Goal: Task Accomplishment & Management: Manage account settings

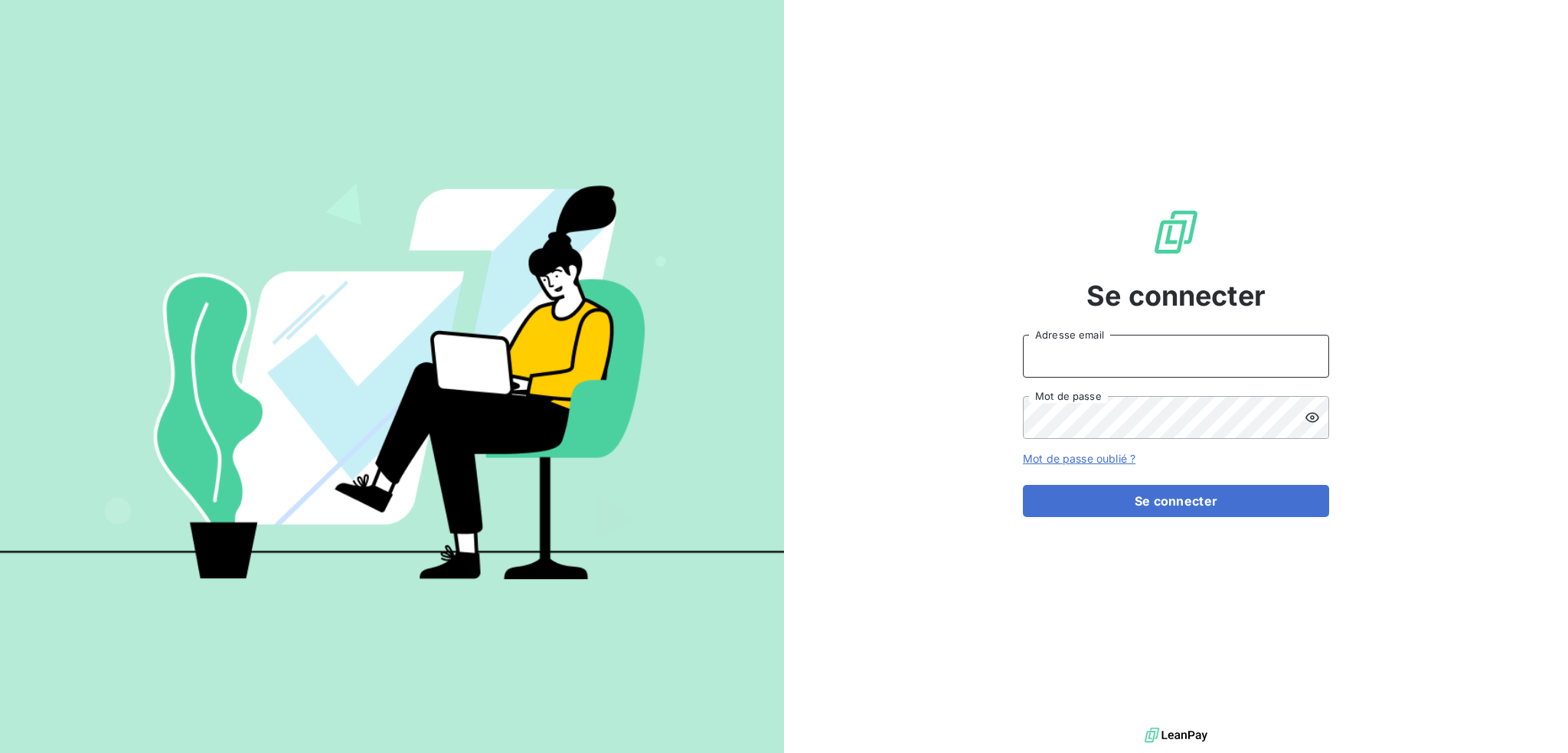
click at [1153, 356] on input "Adresse email" at bounding box center [1176, 356] width 306 height 42
type input "[EMAIL_ADDRESS][DOMAIN_NAME]"
click at [1023, 485] on button "Se connecter" at bounding box center [1176, 501] width 306 height 33
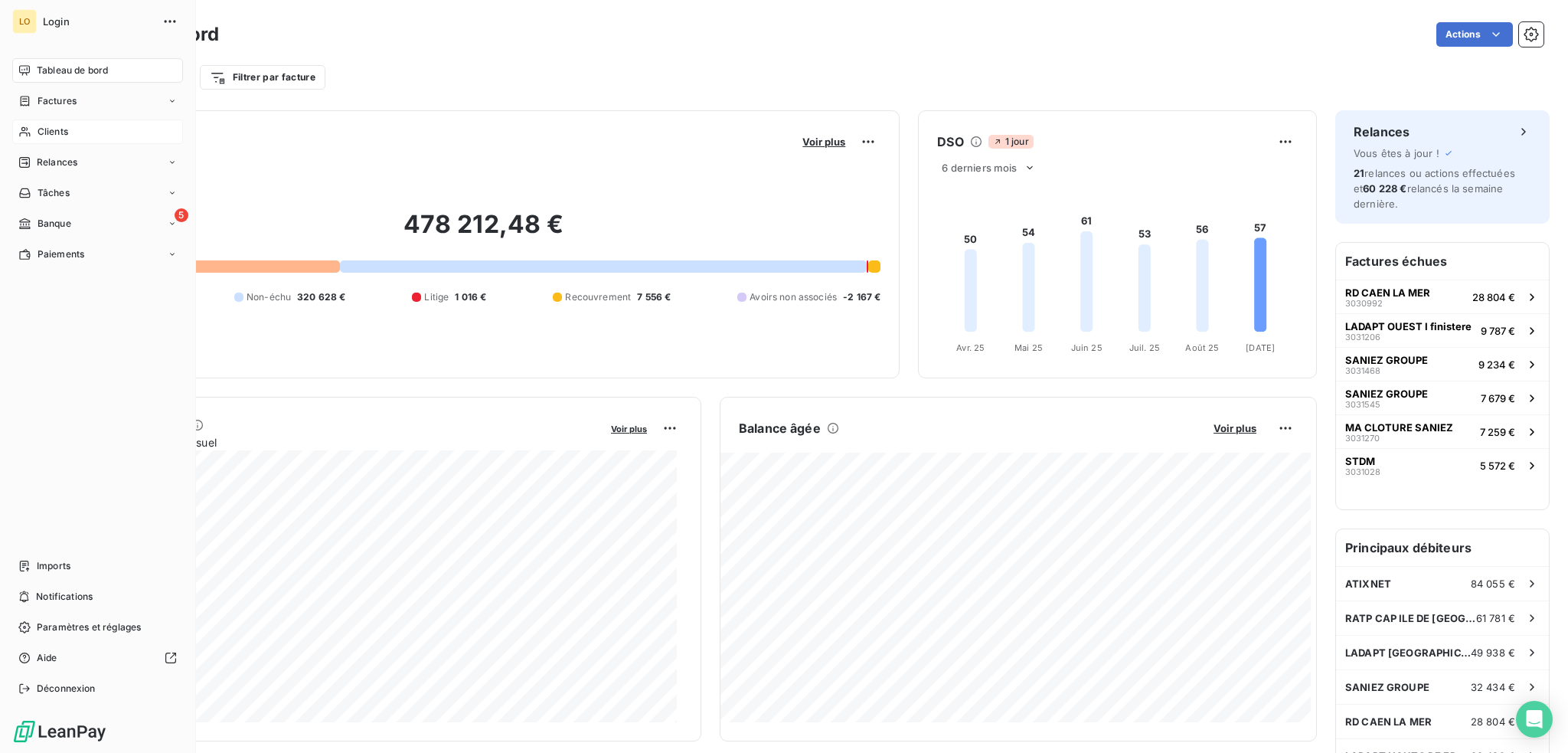
click at [56, 130] on span "Clients" at bounding box center [52, 131] width 31 height 14
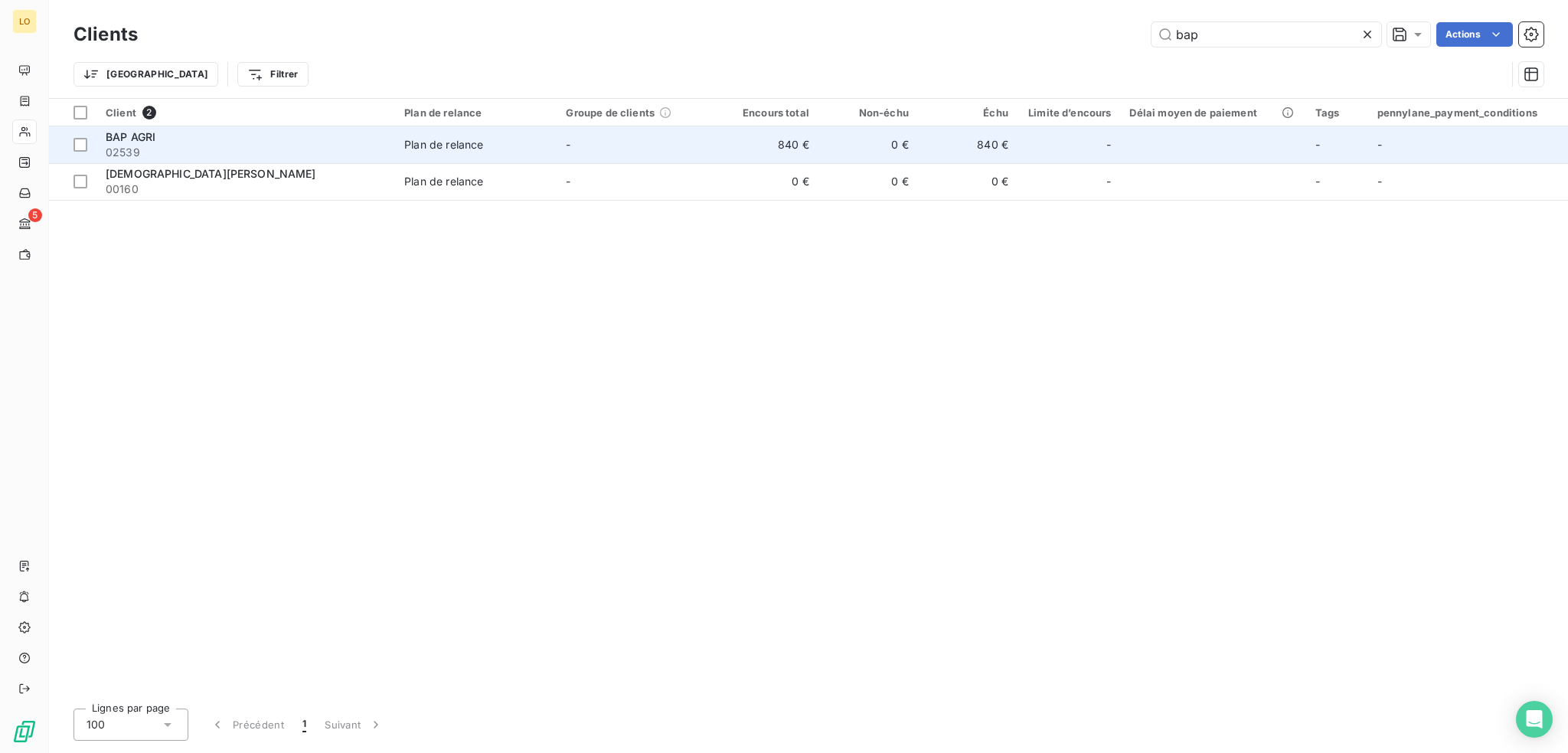
type input "bap"
click at [203, 144] on span "02539" at bounding box center [246, 152] width 281 height 16
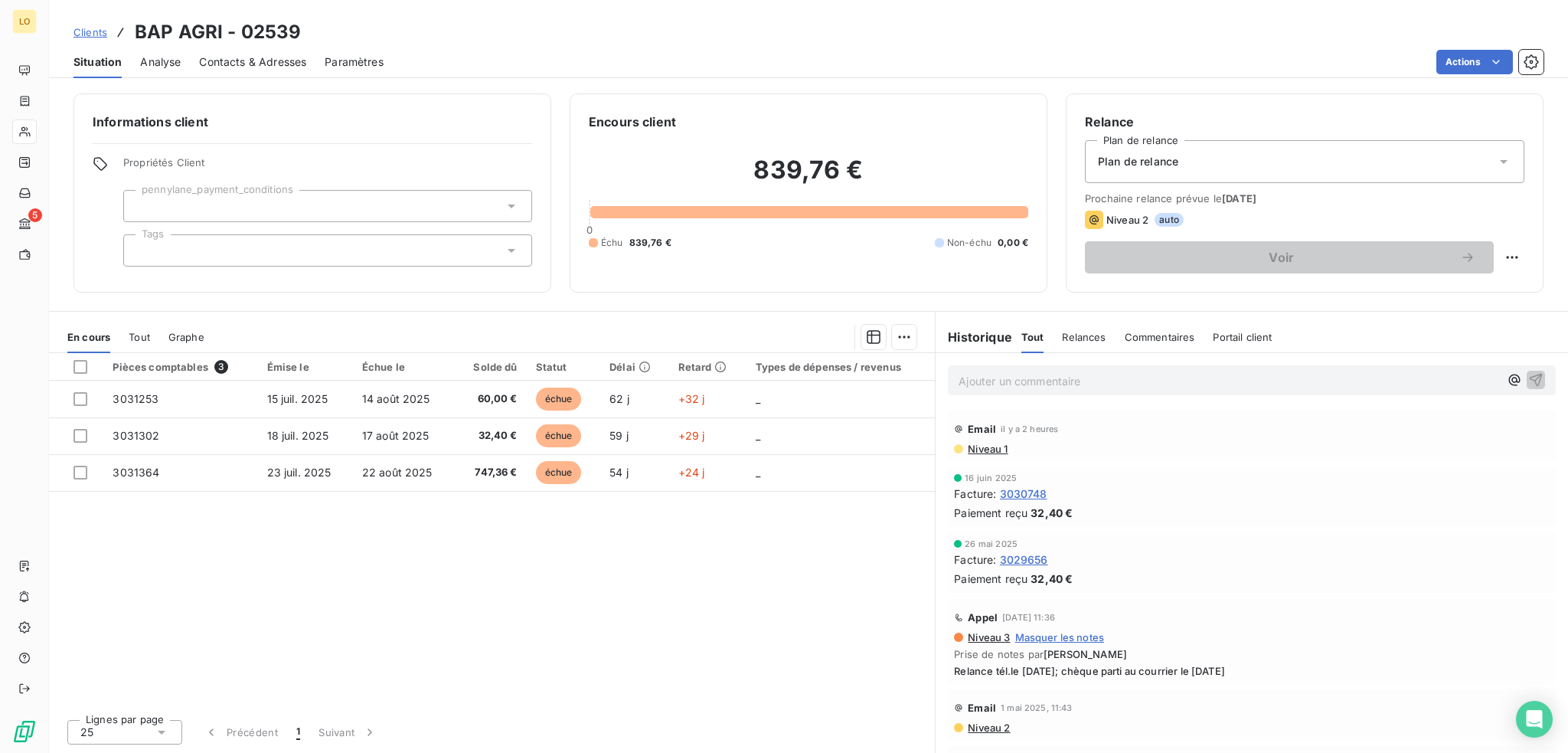
click at [1155, 379] on p "Ajouter un commentaire ﻿" at bounding box center [1228, 380] width 540 height 19
click at [1528, 379] on icon "button" at bounding box center [1536, 379] width 16 height 16
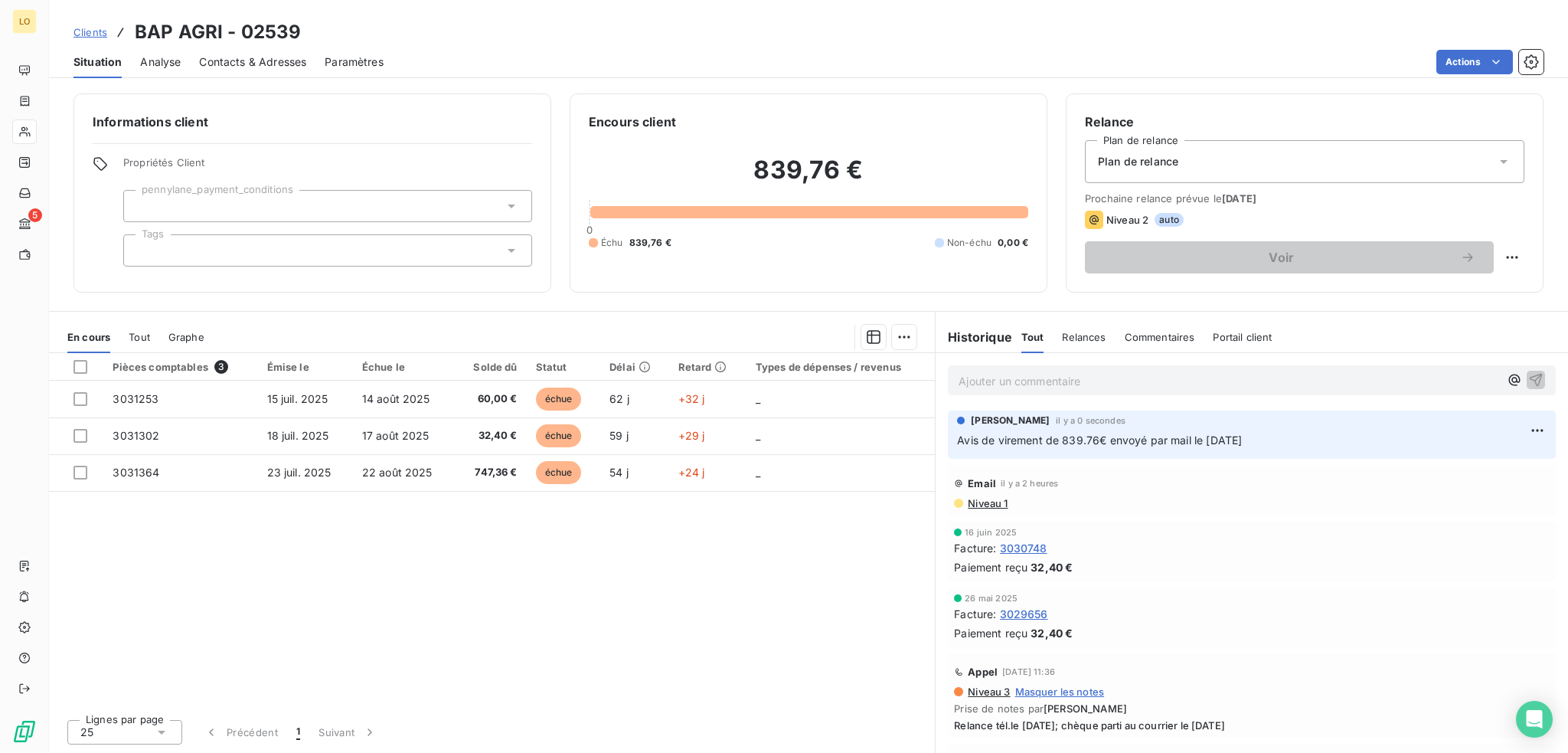
click at [243, 65] on span "Contacts & Adresses" at bounding box center [253, 62] width 108 height 16
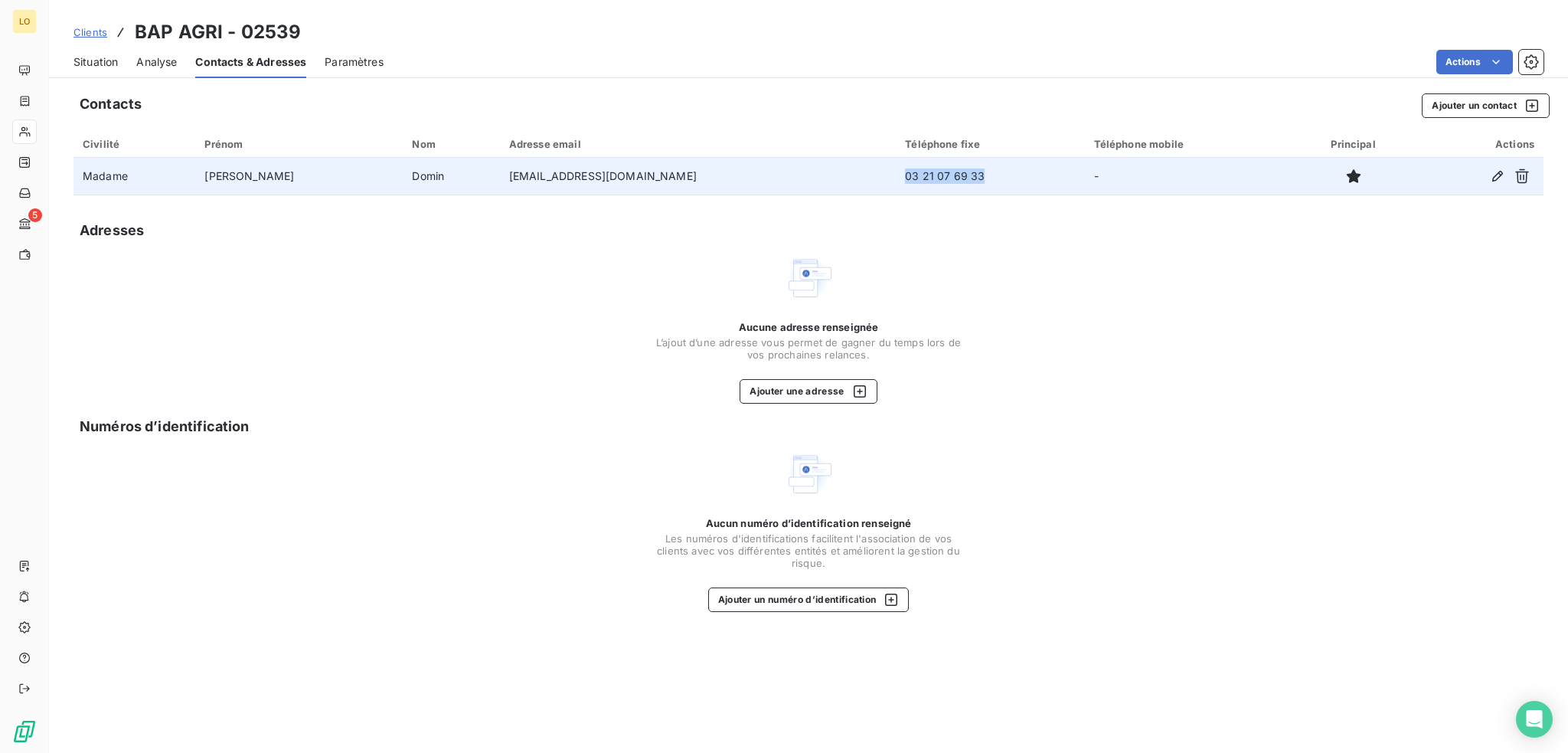
drag, startPoint x: 873, startPoint y: 180, endPoint x: 775, endPoint y: 179, distance: 98.0
click at [896, 179] on td "03 21 07 69 33" at bounding box center [990, 176] width 189 height 37
copy td "03 21 07 69 33"
drag, startPoint x: 632, startPoint y: 183, endPoint x: 498, endPoint y: 179, distance: 134.1
click at [500, 179] on td "[EMAIL_ADDRESS][DOMAIN_NAME]" at bounding box center [698, 176] width 396 height 37
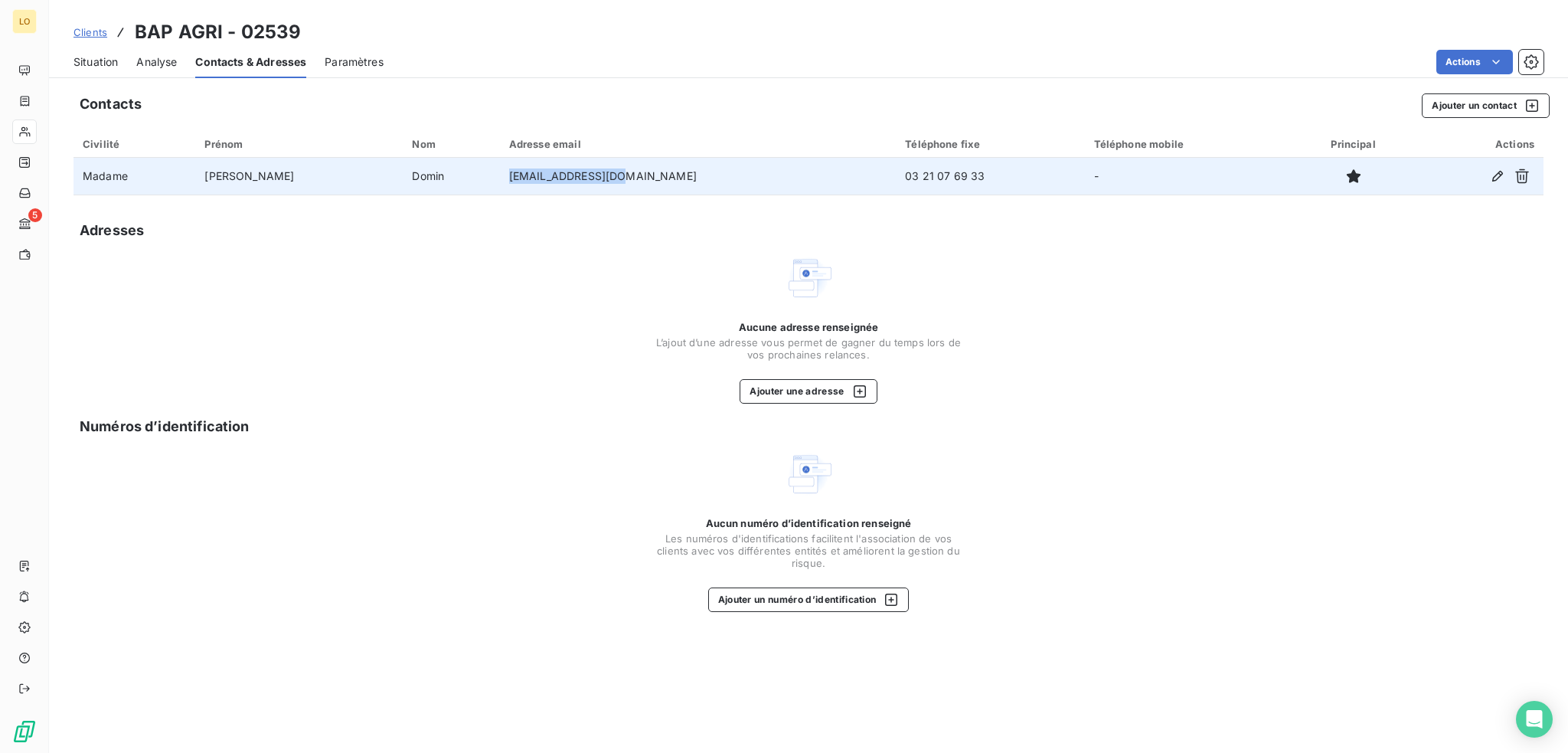
copy td "[EMAIL_ADDRESS][DOMAIN_NAME]"
click at [1492, 172] on icon "button" at bounding box center [1498, 177] width 16 height 16
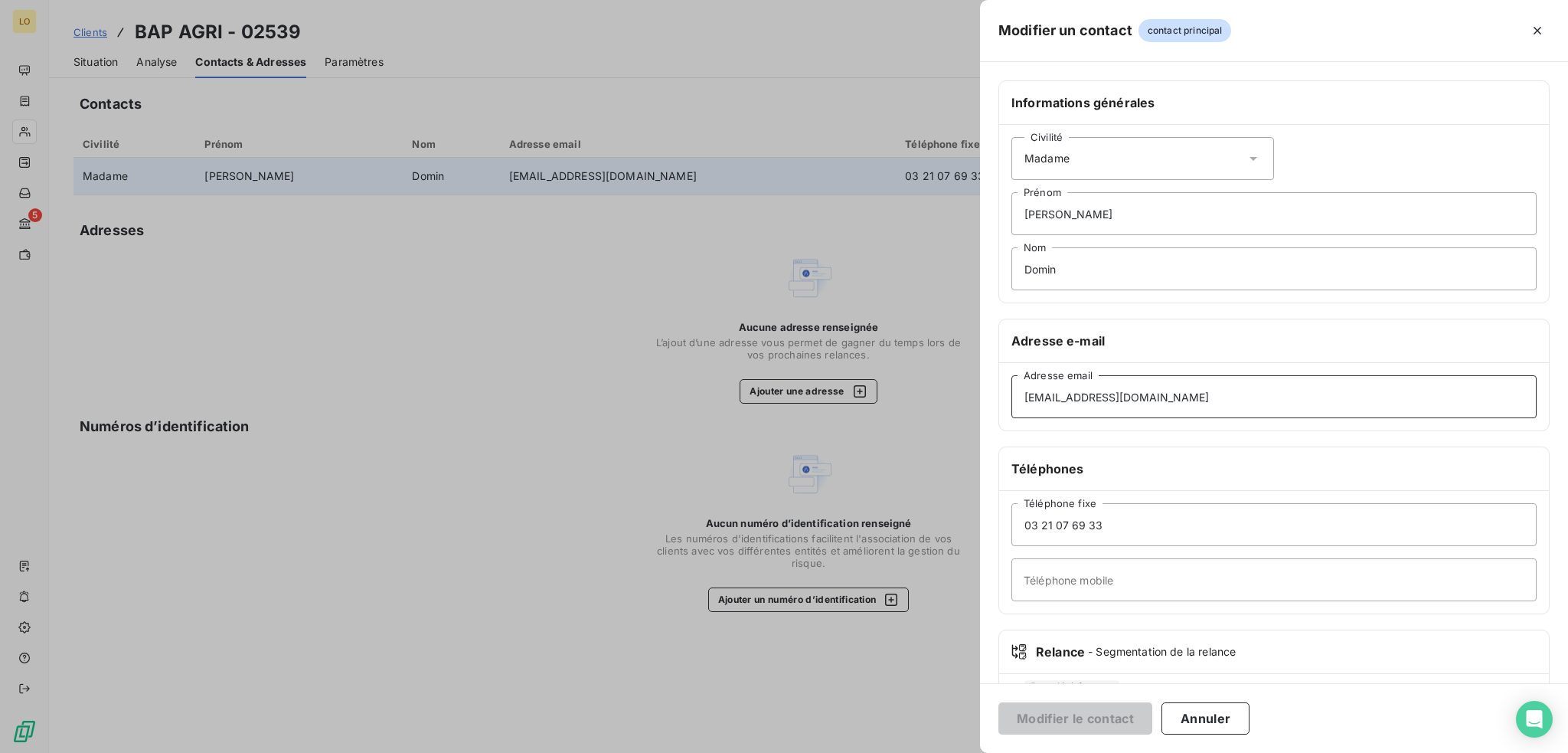
click at [1152, 397] on input "[EMAIL_ADDRESS][DOMAIN_NAME]" at bounding box center [1275, 396] width 526 height 42
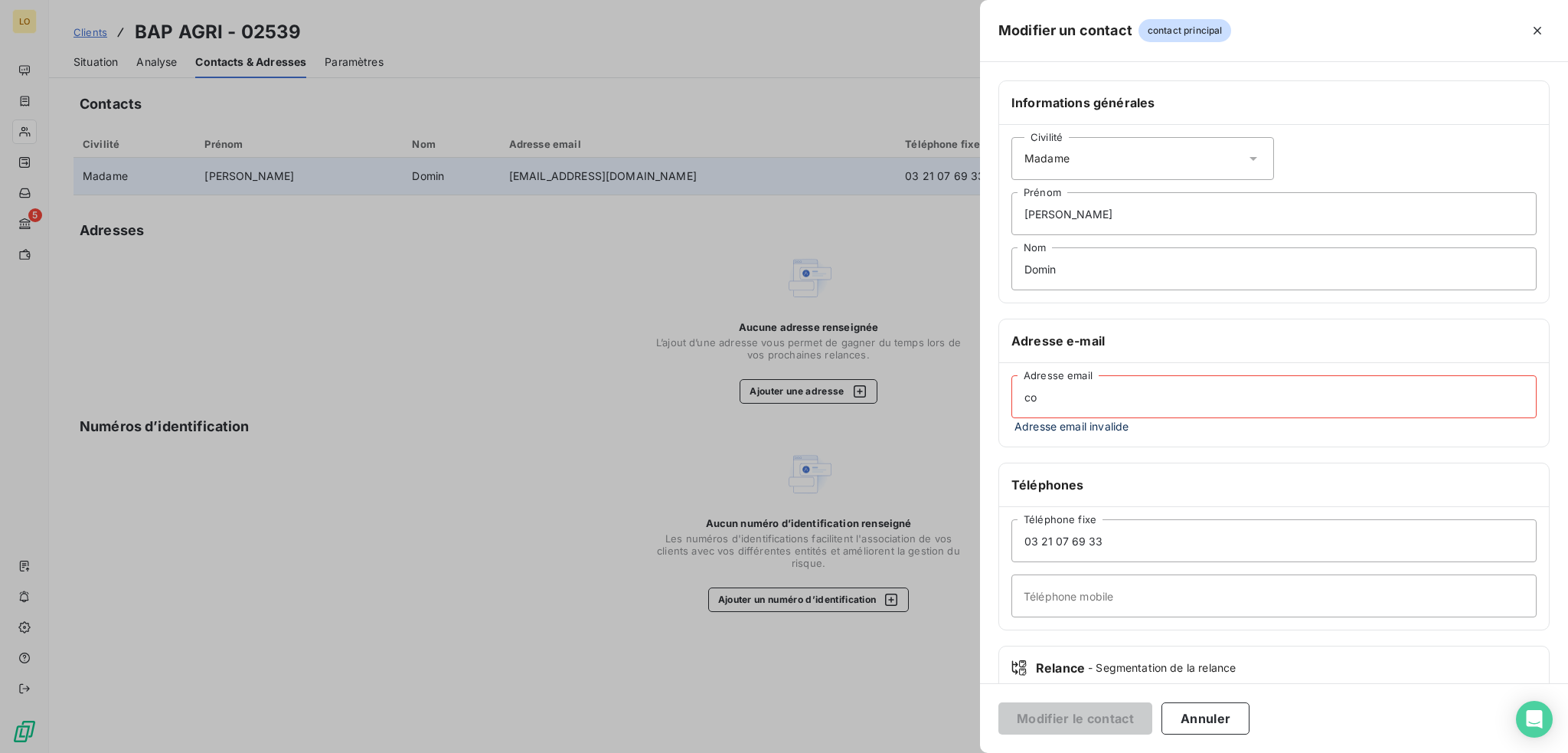
type input "c"
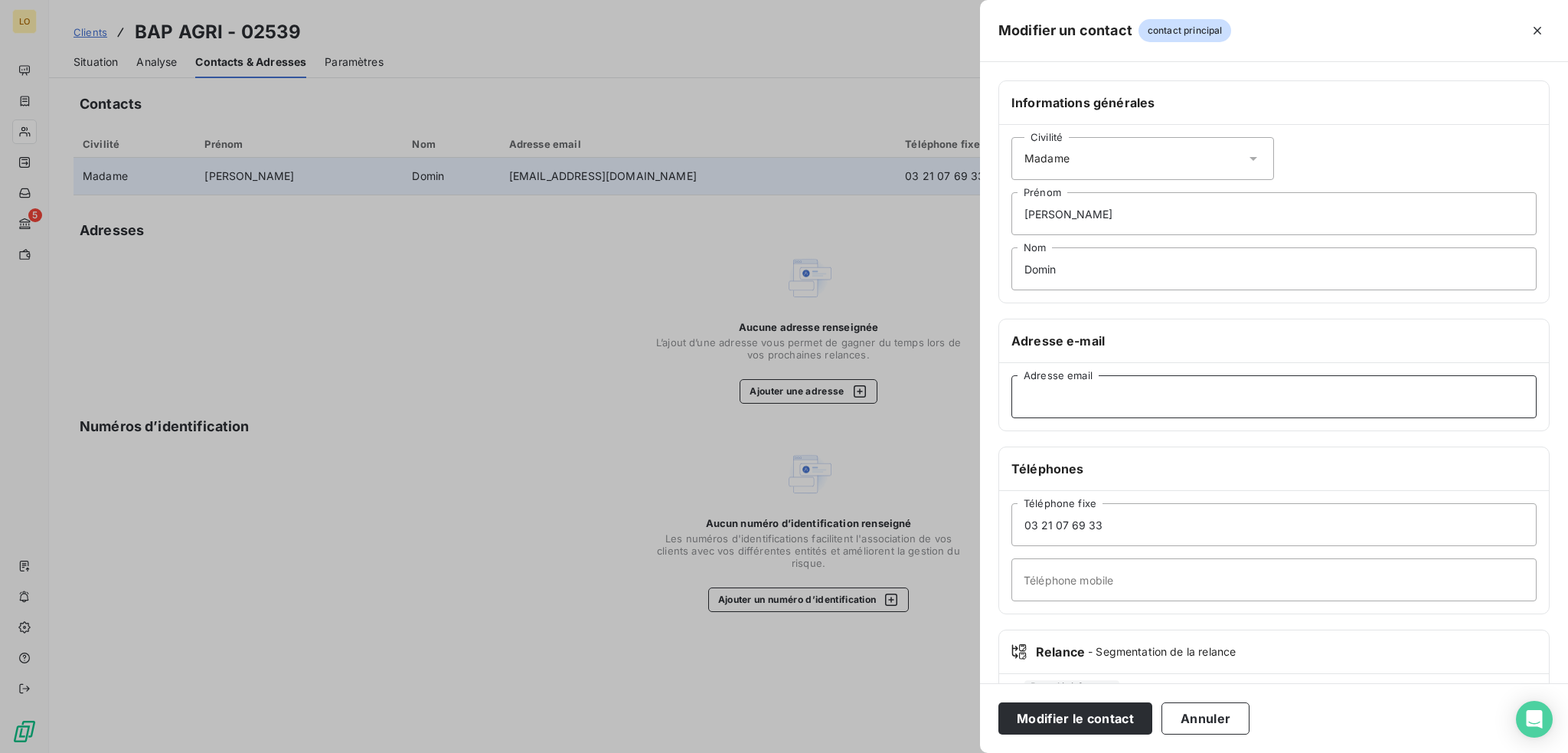
paste input "[EMAIL_ADDRESS][DOMAIN_NAME]"
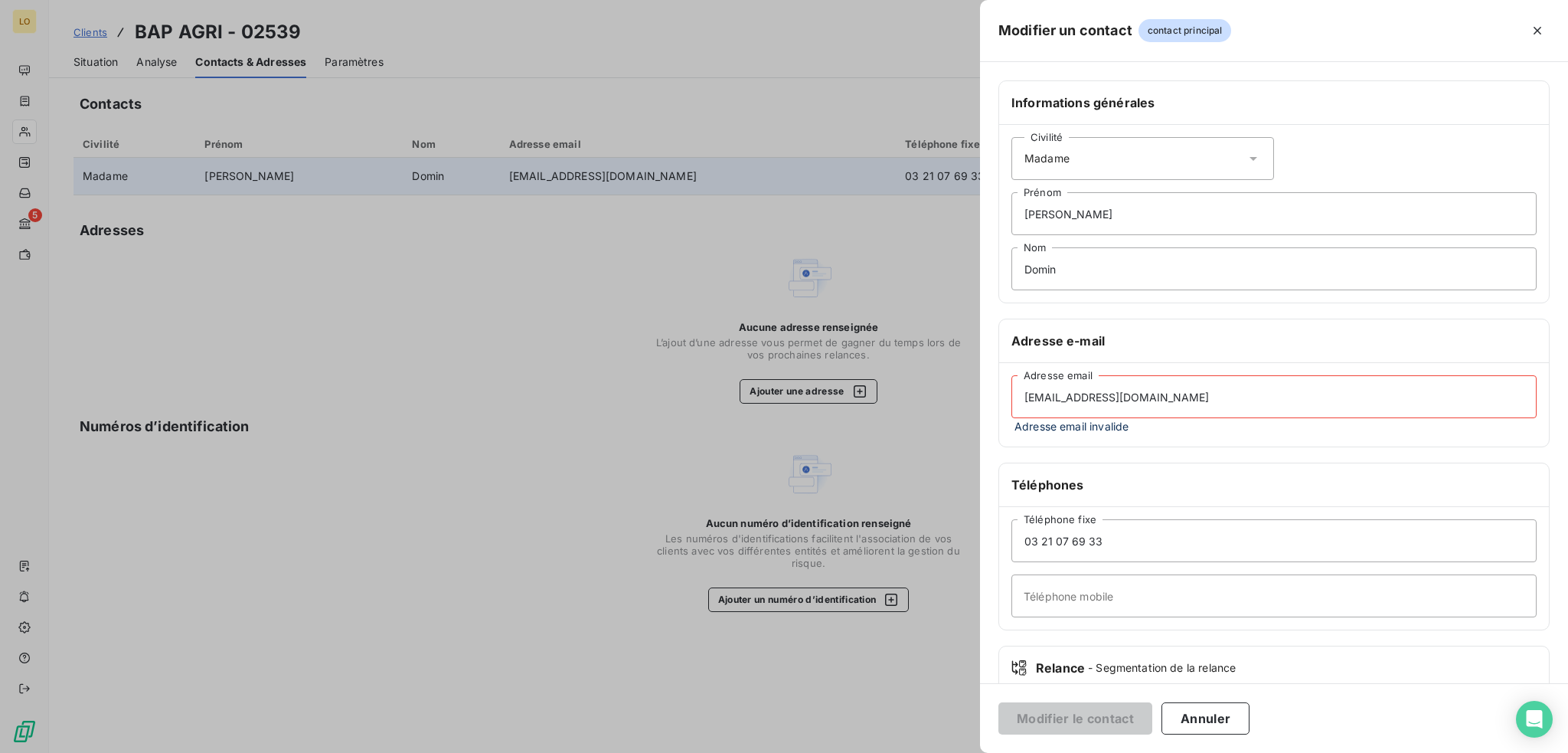
click at [1176, 467] on div "Téléphones" at bounding box center [1274, 485] width 549 height 43
click at [1027, 391] on input "[EMAIL_ADDRESS][DOMAIN_NAME]" at bounding box center [1275, 396] width 526 height 42
click at [1191, 393] on input "[EMAIL_ADDRESS][DOMAIN_NAME]" at bounding box center [1275, 396] width 526 height 42
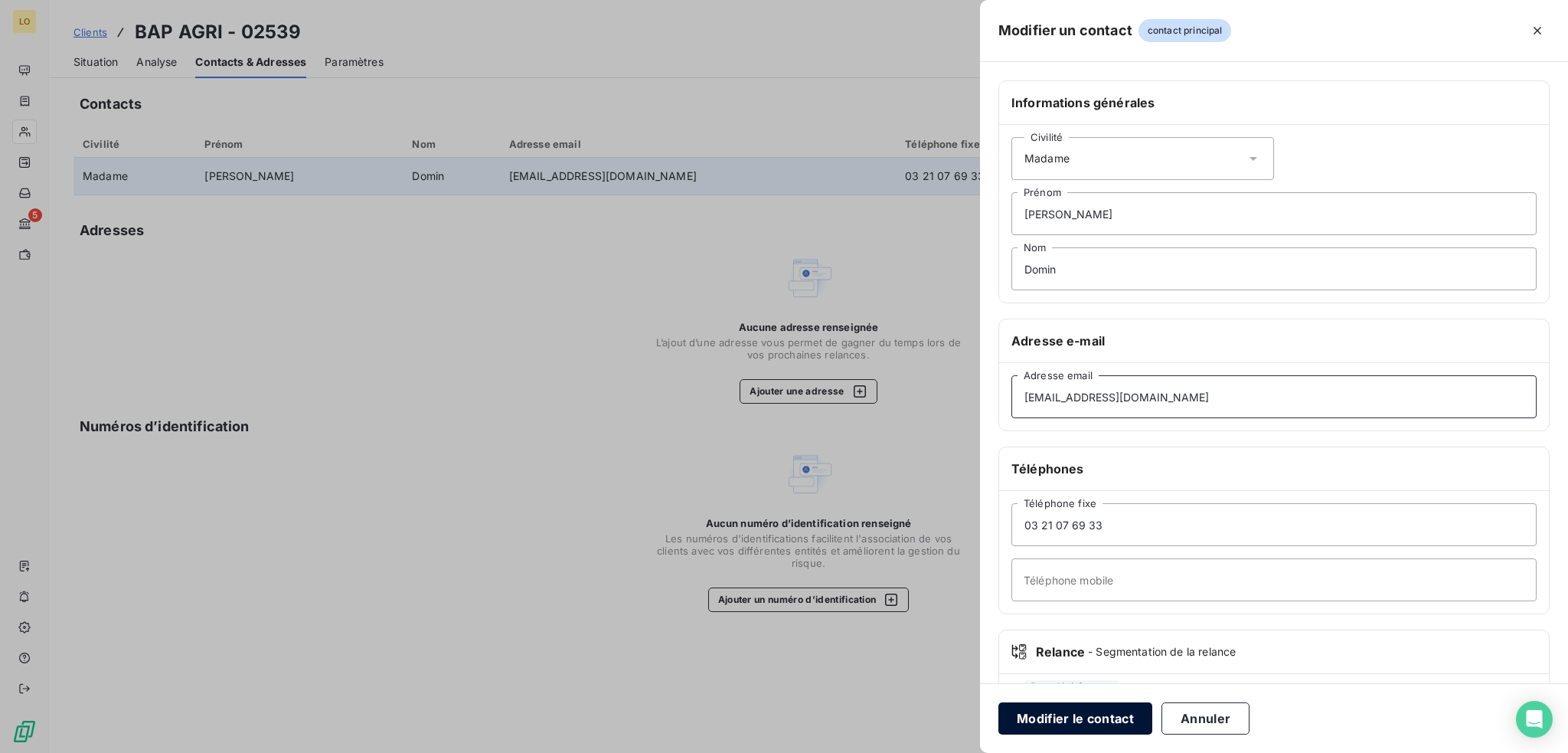
type input "[EMAIL_ADDRESS][DOMAIN_NAME]"
click at [1036, 719] on button "Modifier le contact" at bounding box center [1076, 718] width 154 height 33
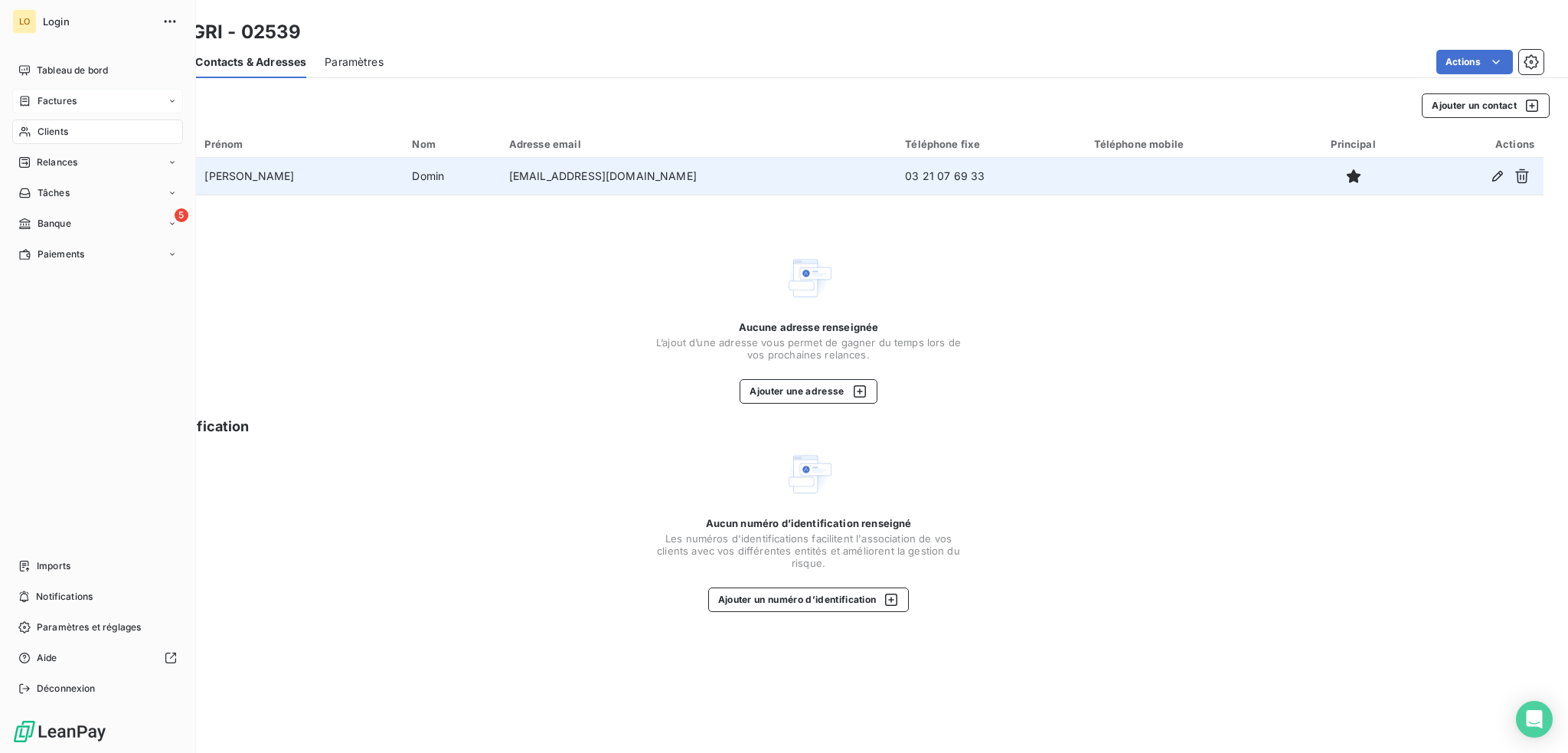
click at [45, 99] on span "Factures" at bounding box center [57, 101] width 40 height 14
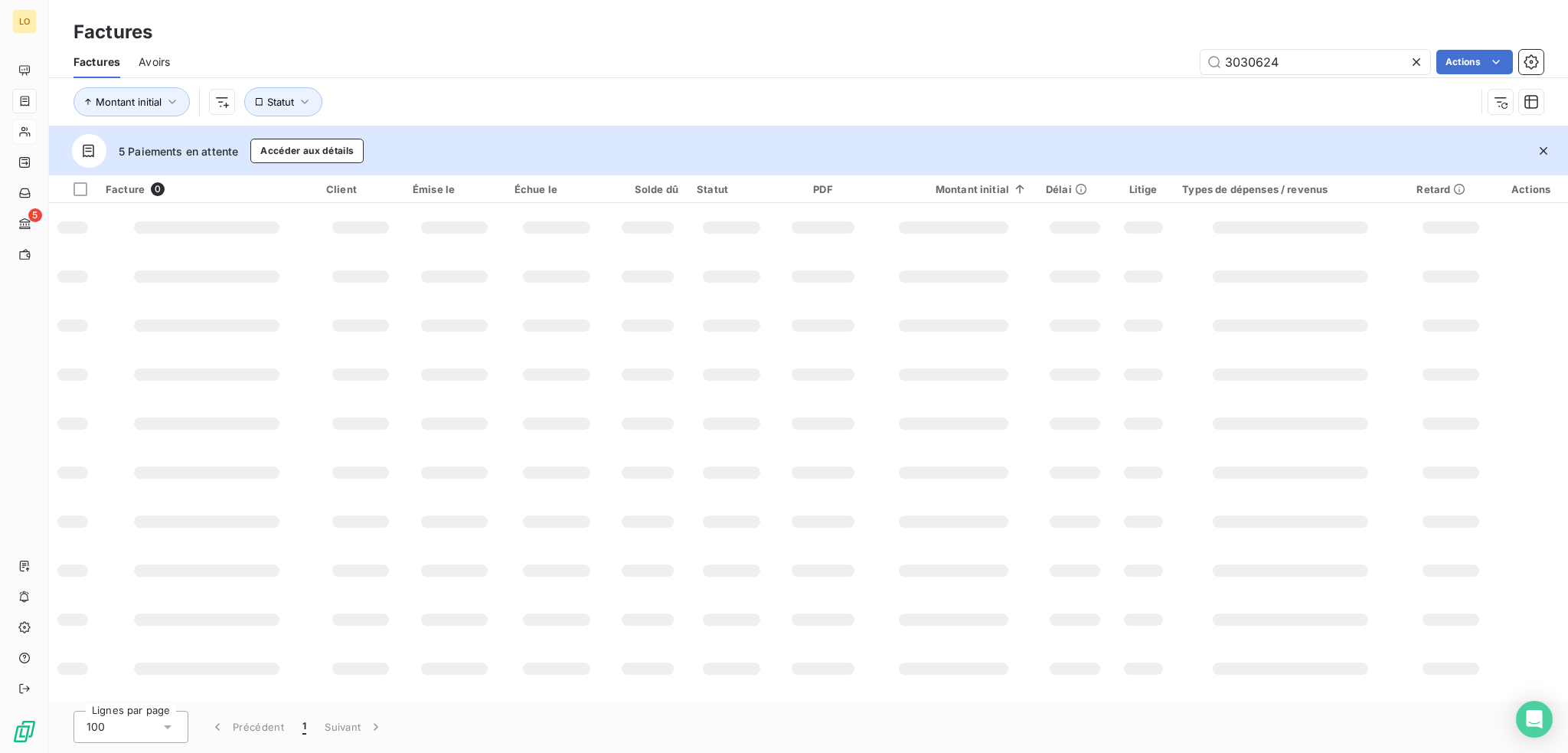
type input "3030624"
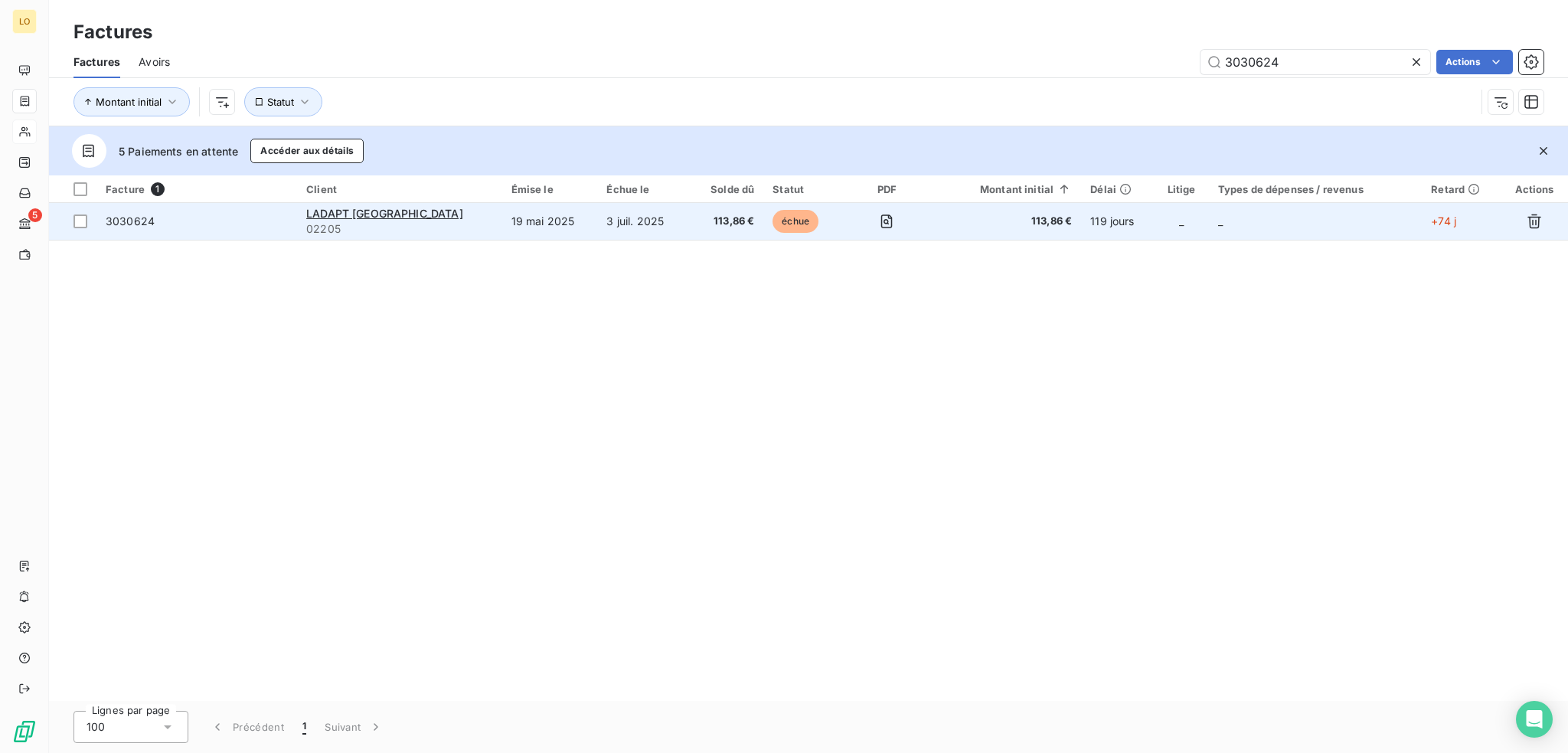
click at [190, 224] on span "3030624" at bounding box center [197, 221] width 182 height 16
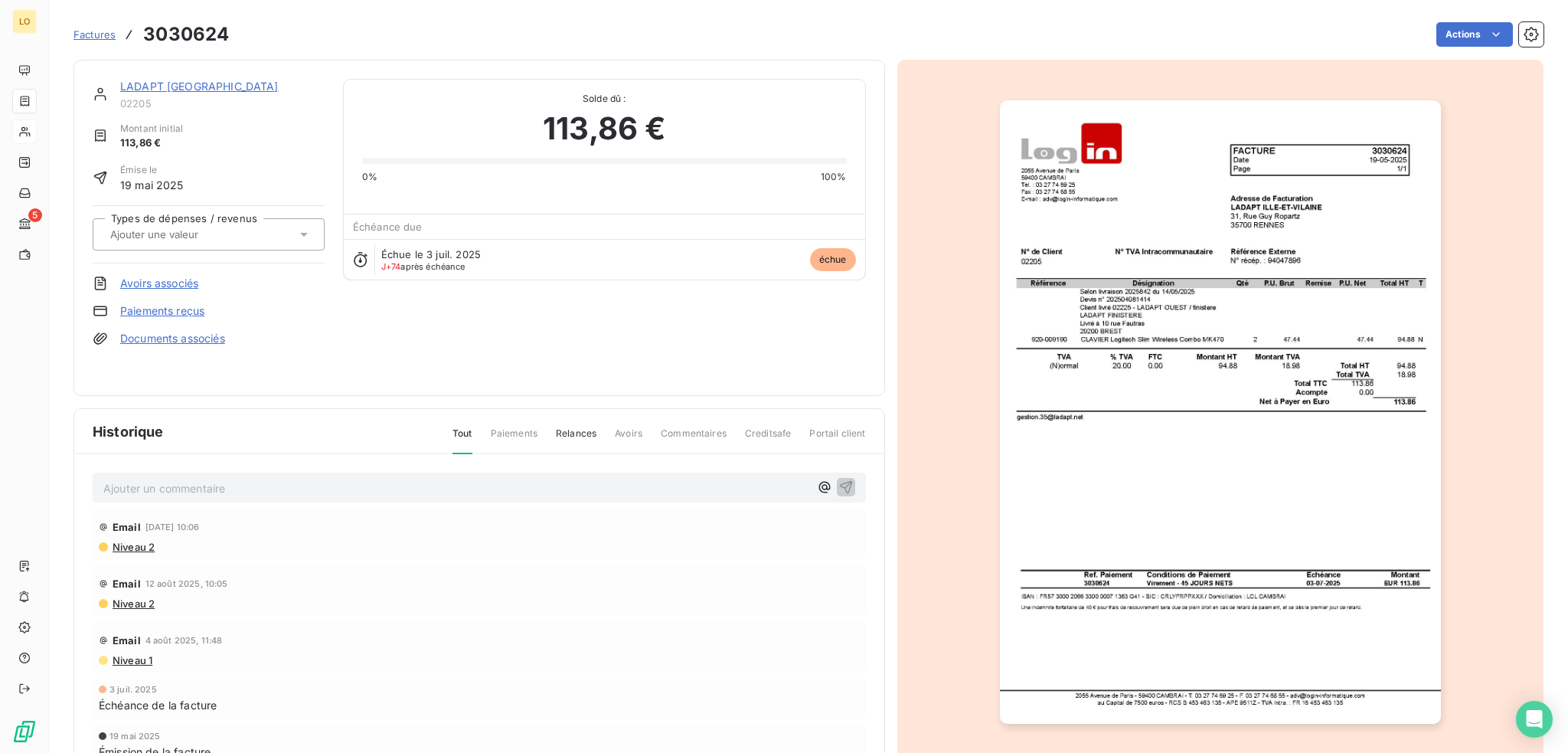
click at [186, 87] on link "LADAPT [GEOGRAPHIC_DATA]" at bounding box center [200, 86] width 158 height 13
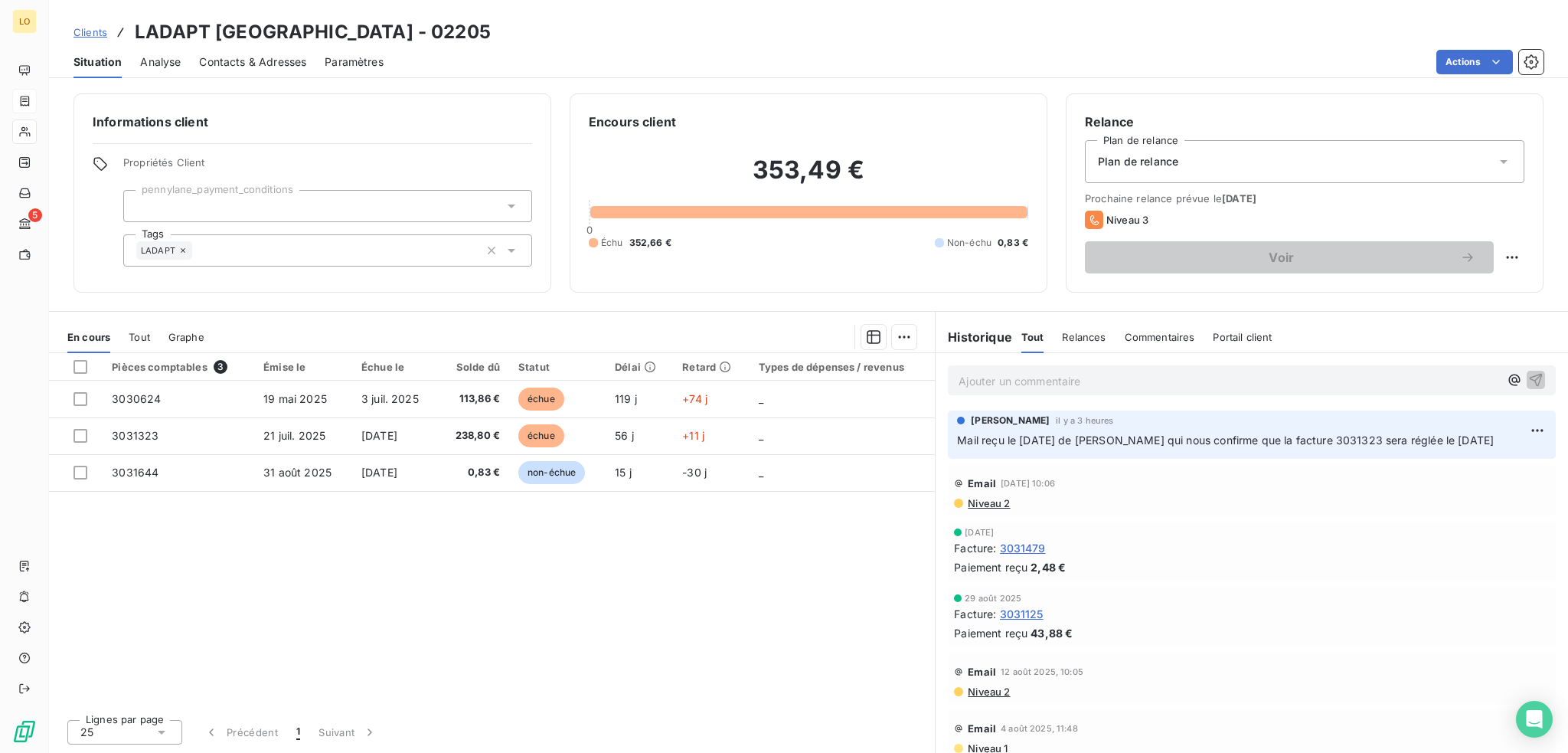
click at [362, 57] on span "Paramètres" at bounding box center [355, 62] width 59 height 16
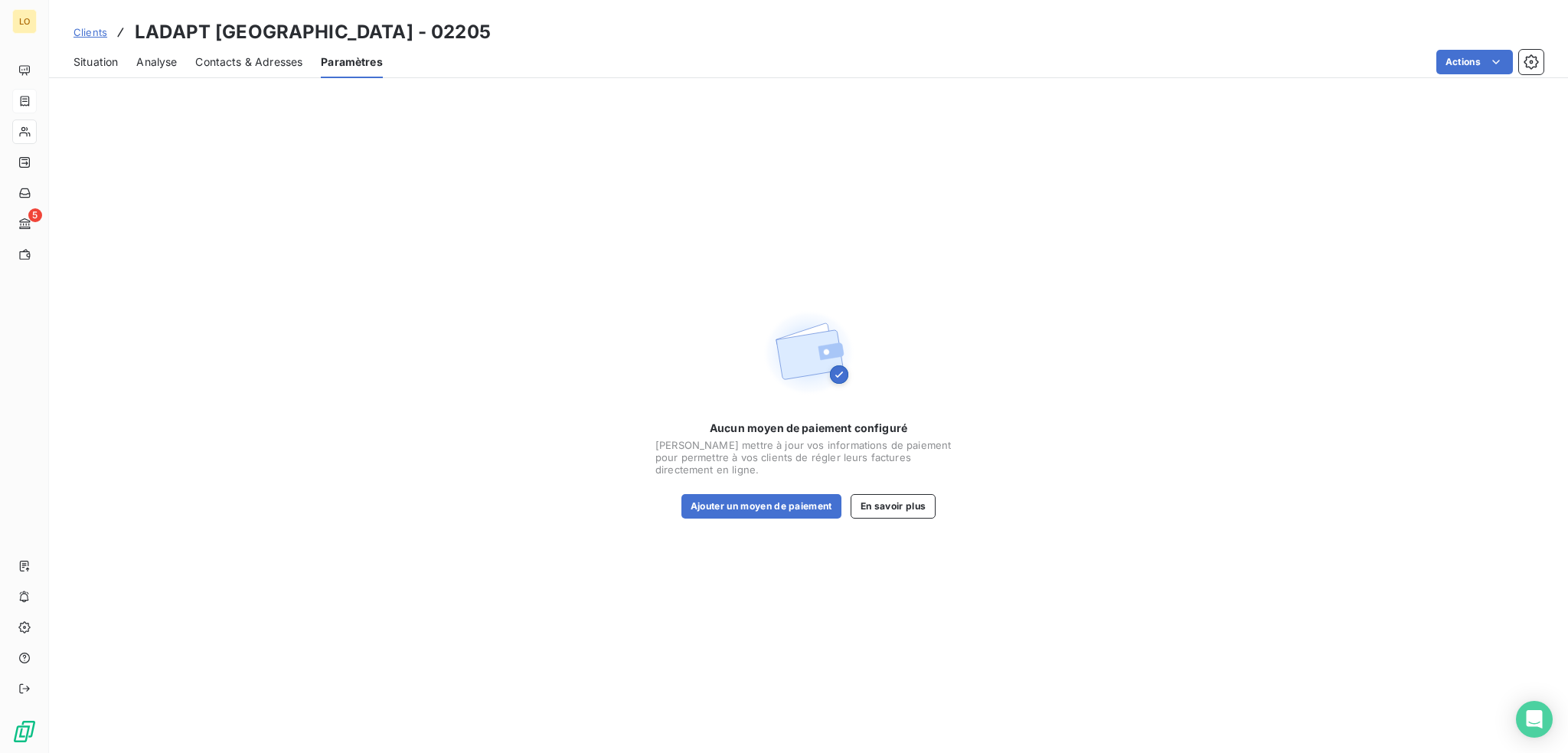
click at [281, 59] on span "Contacts & Adresses" at bounding box center [249, 62] width 108 height 16
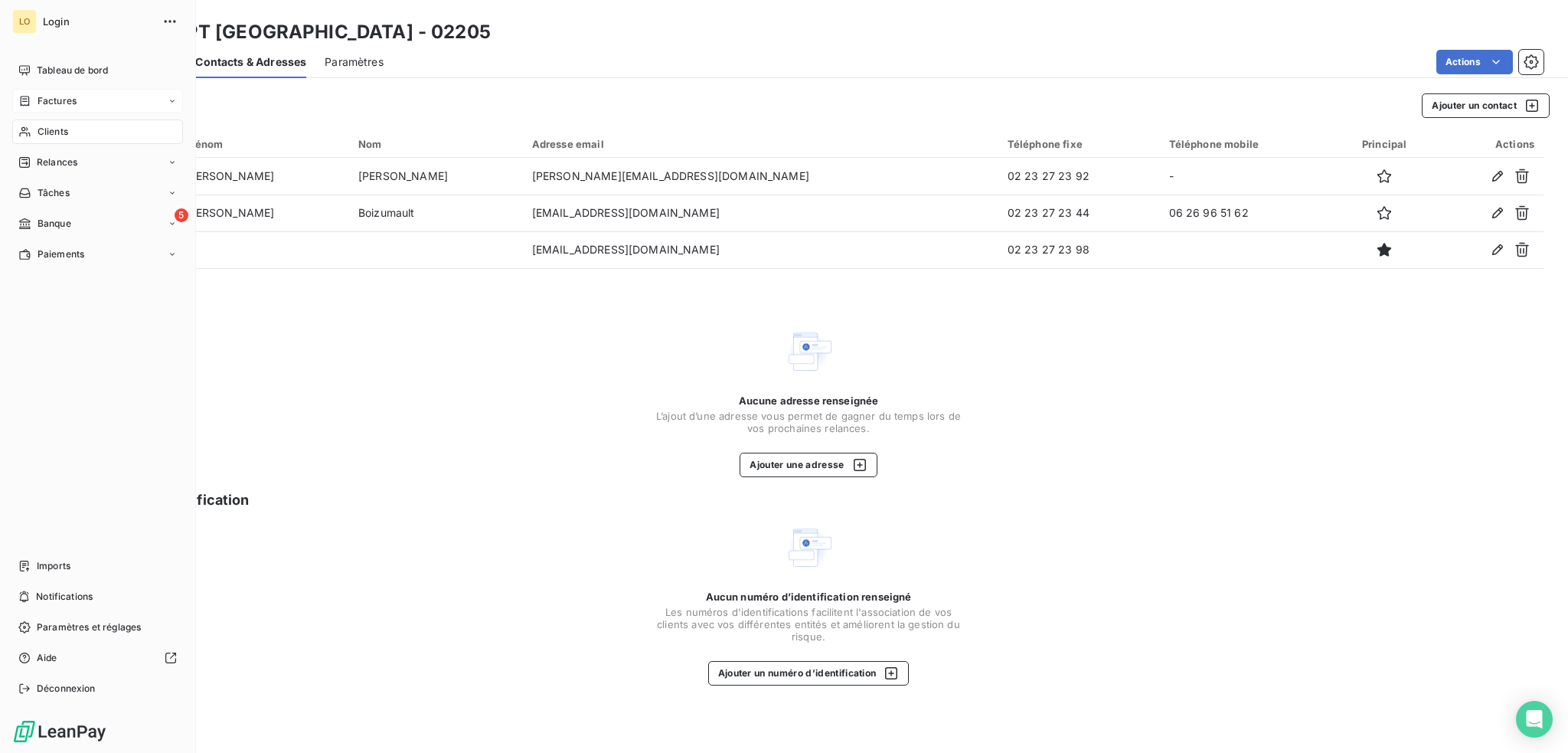
click at [58, 131] on span "Clients" at bounding box center [52, 131] width 31 height 14
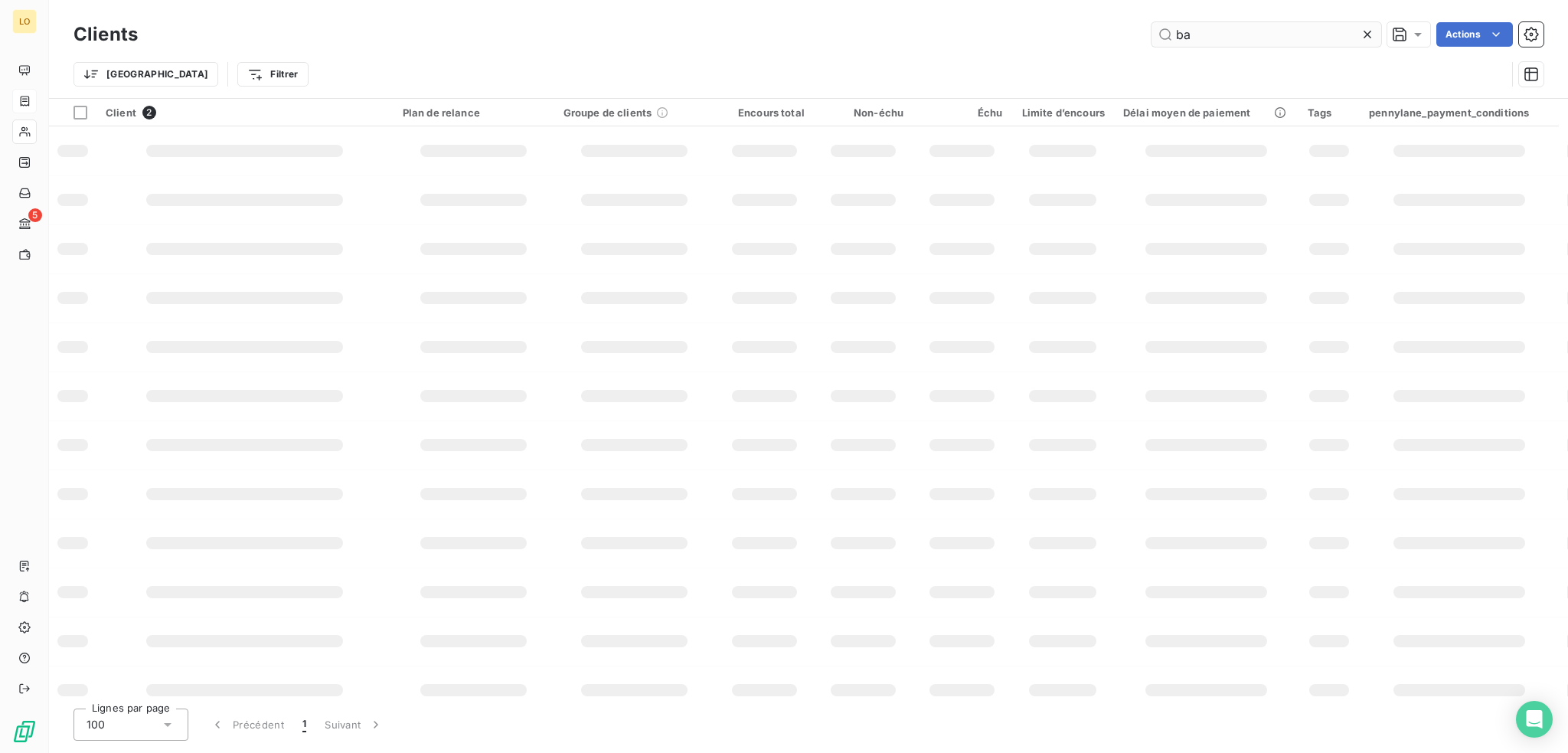
type input "b"
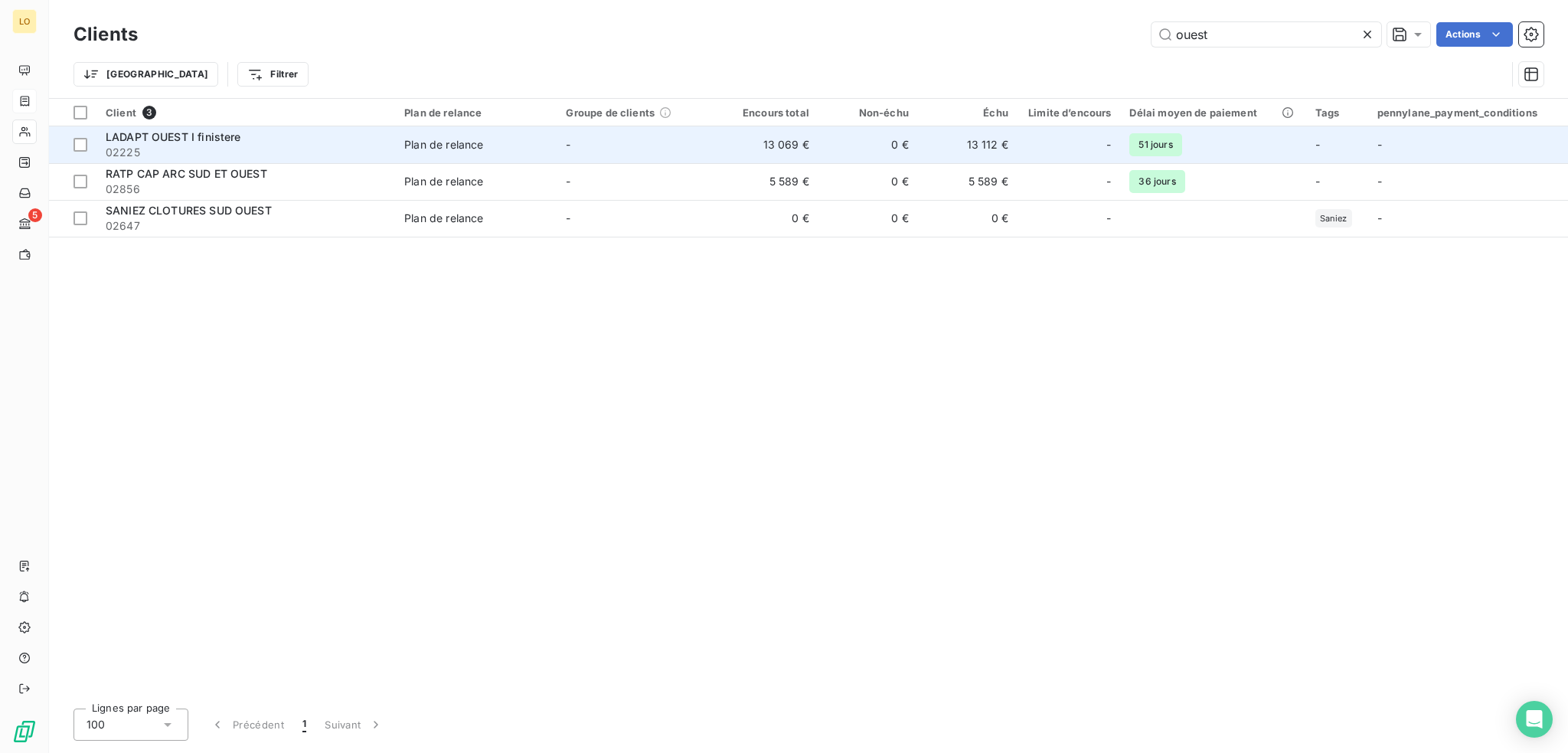
type input "ouest"
click at [184, 138] on span "LADAPT OUEST I finistere" at bounding box center [173, 136] width 135 height 13
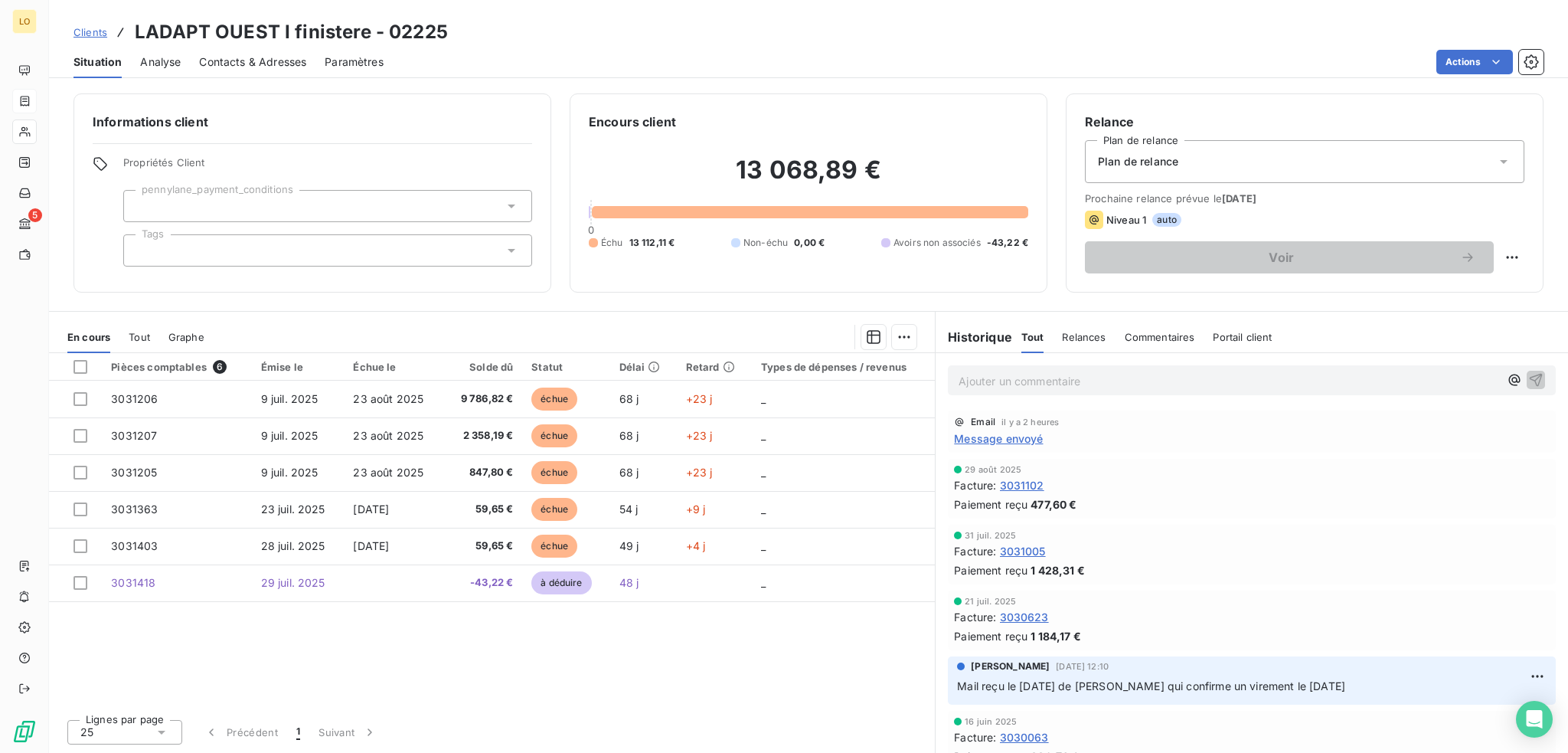
click at [284, 60] on span "Contacts & Adresses" at bounding box center [253, 62] width 108 height 16
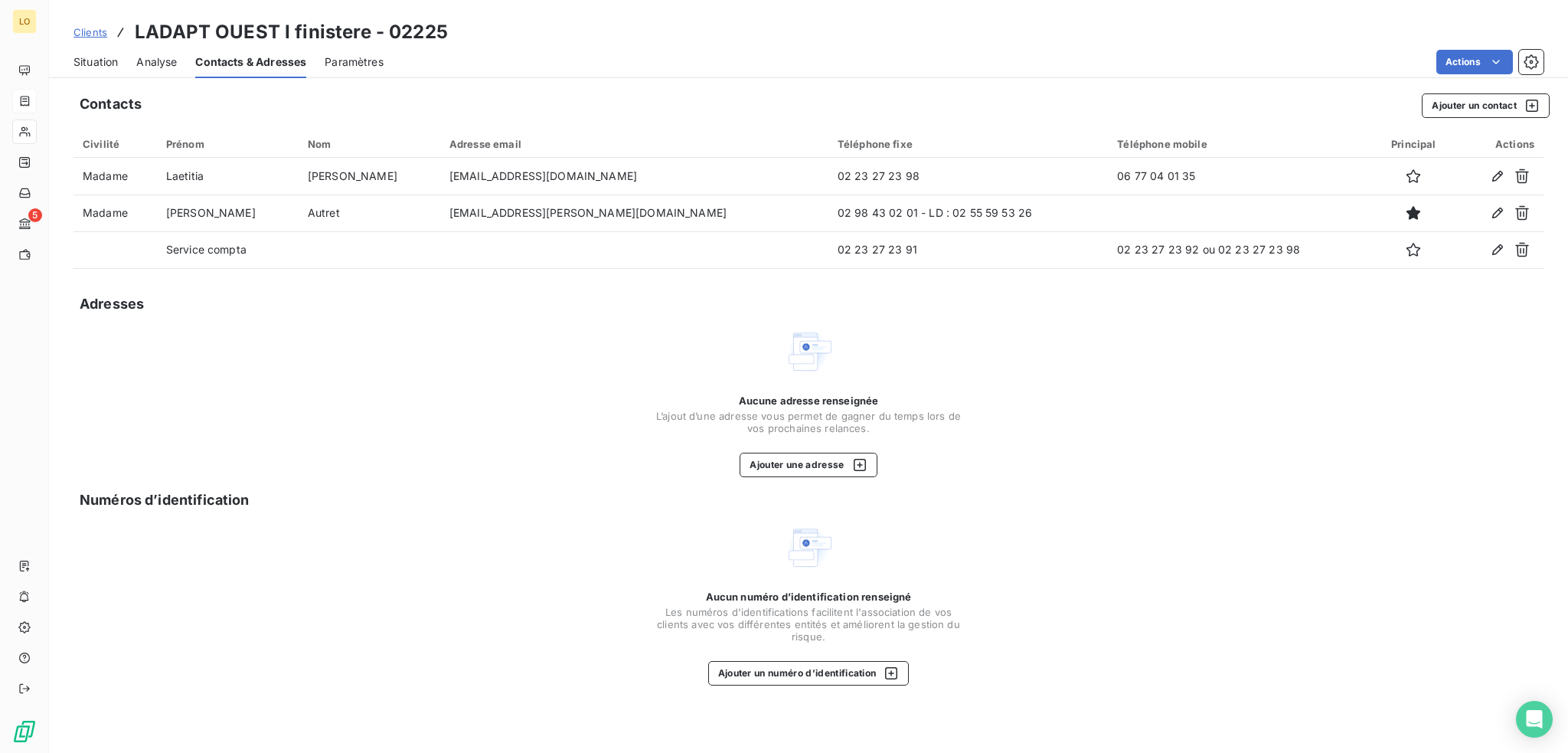
click at [95, 59] on span "Situation" at bounding box center [95, 62] width 44 height 16
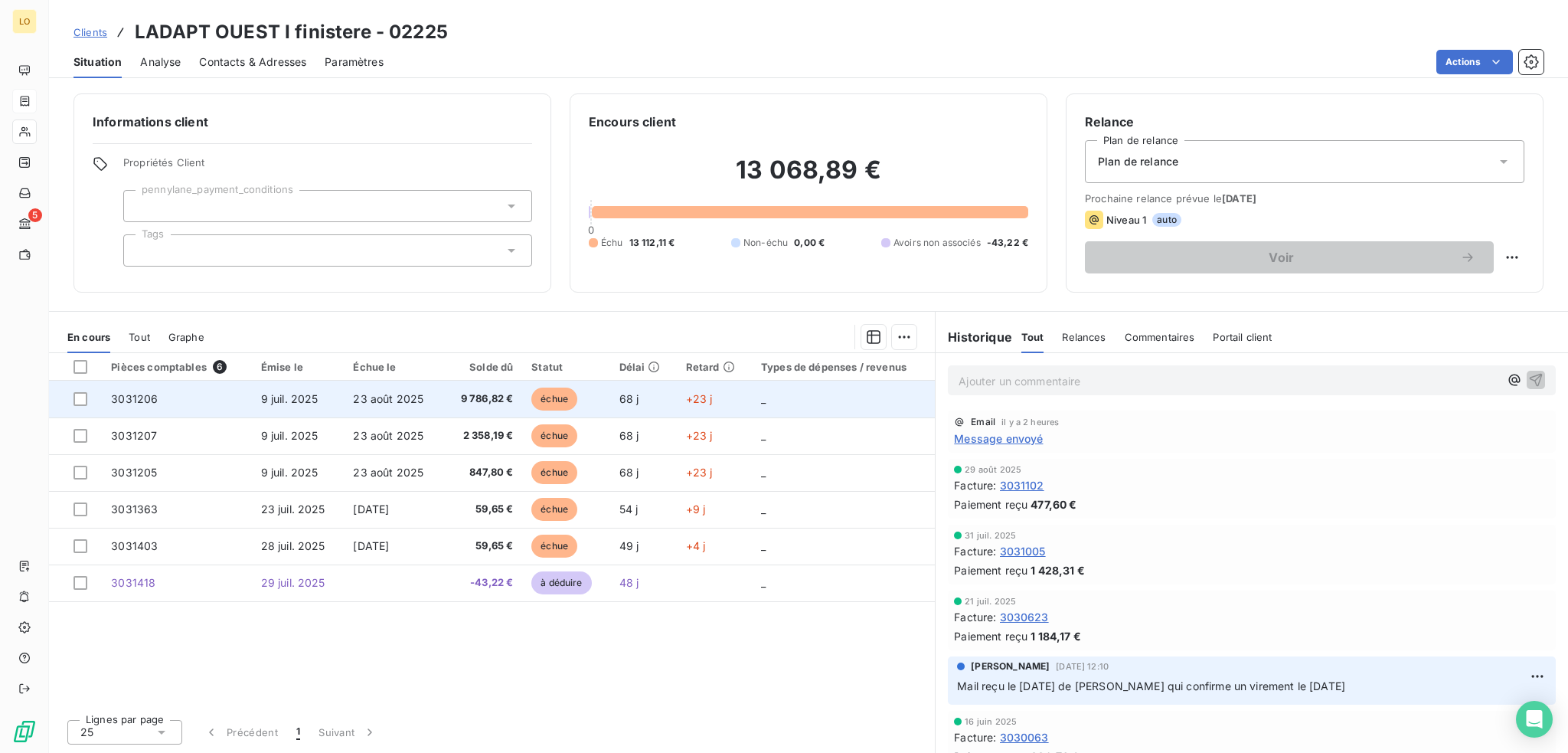
click at [553, 397] on span "échue" at bounding box center [554, 398] width 46 height 23
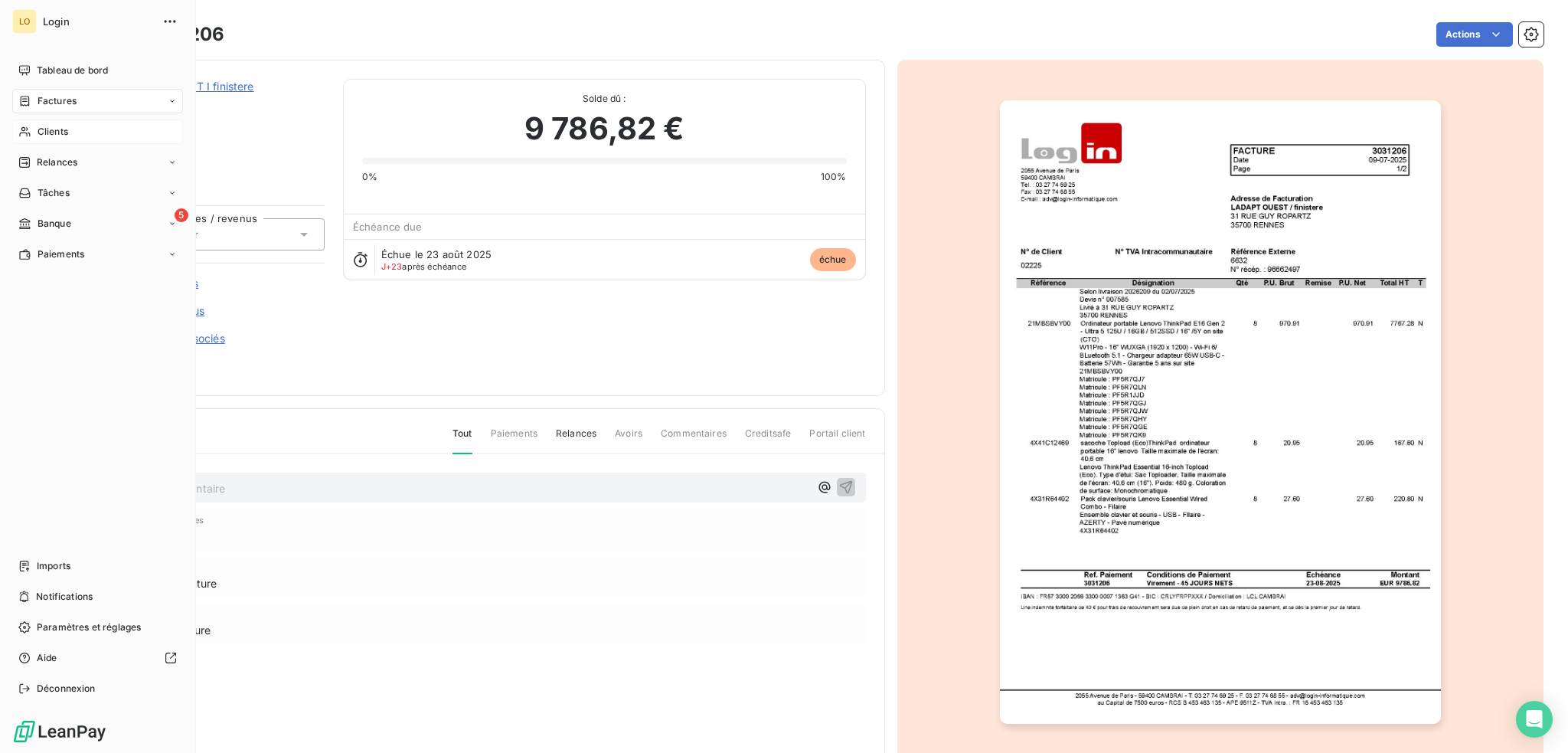
click at [52, 131] on span "Clients" at bounding box center [52, 131] width 31 height 14
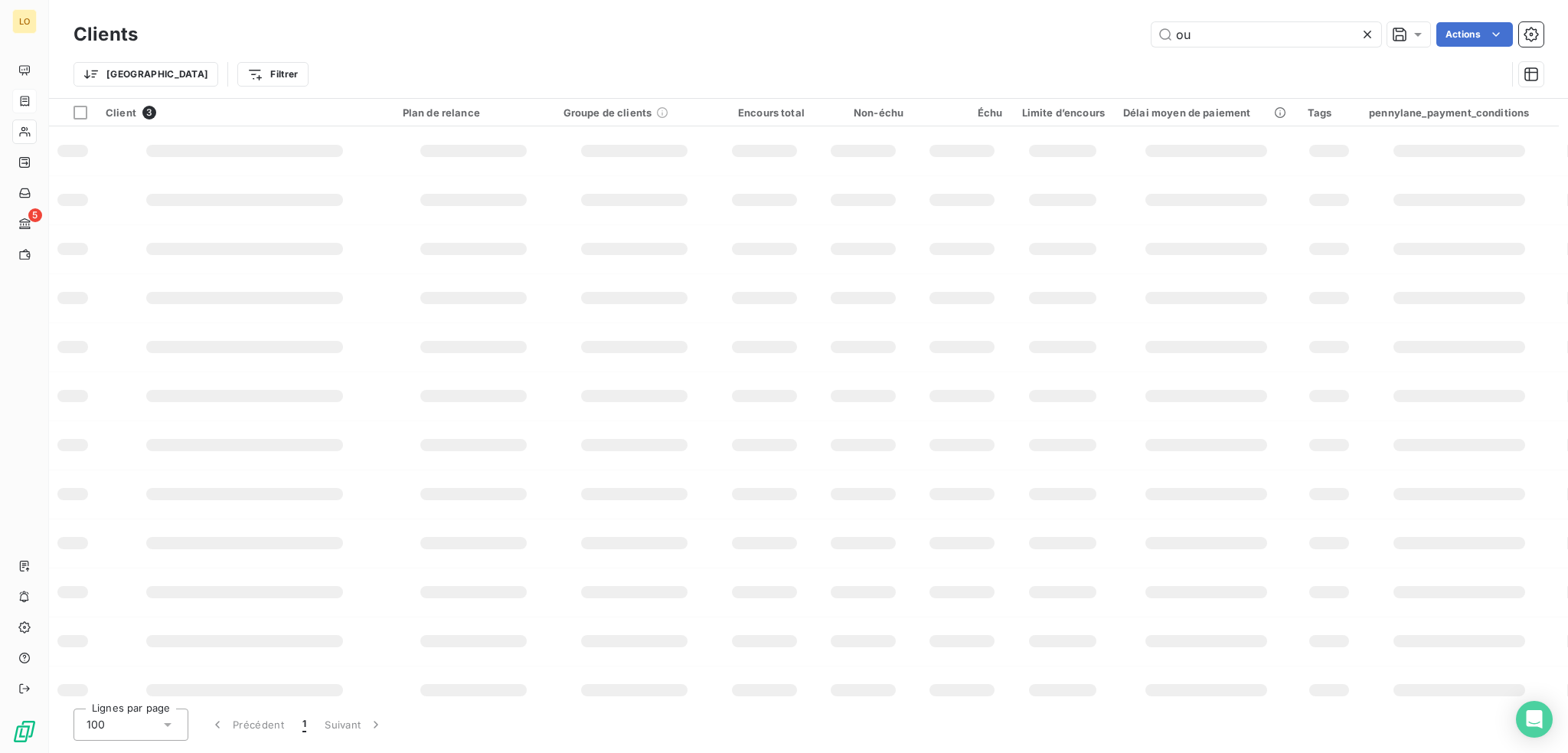
type input "o"
type input "02205"
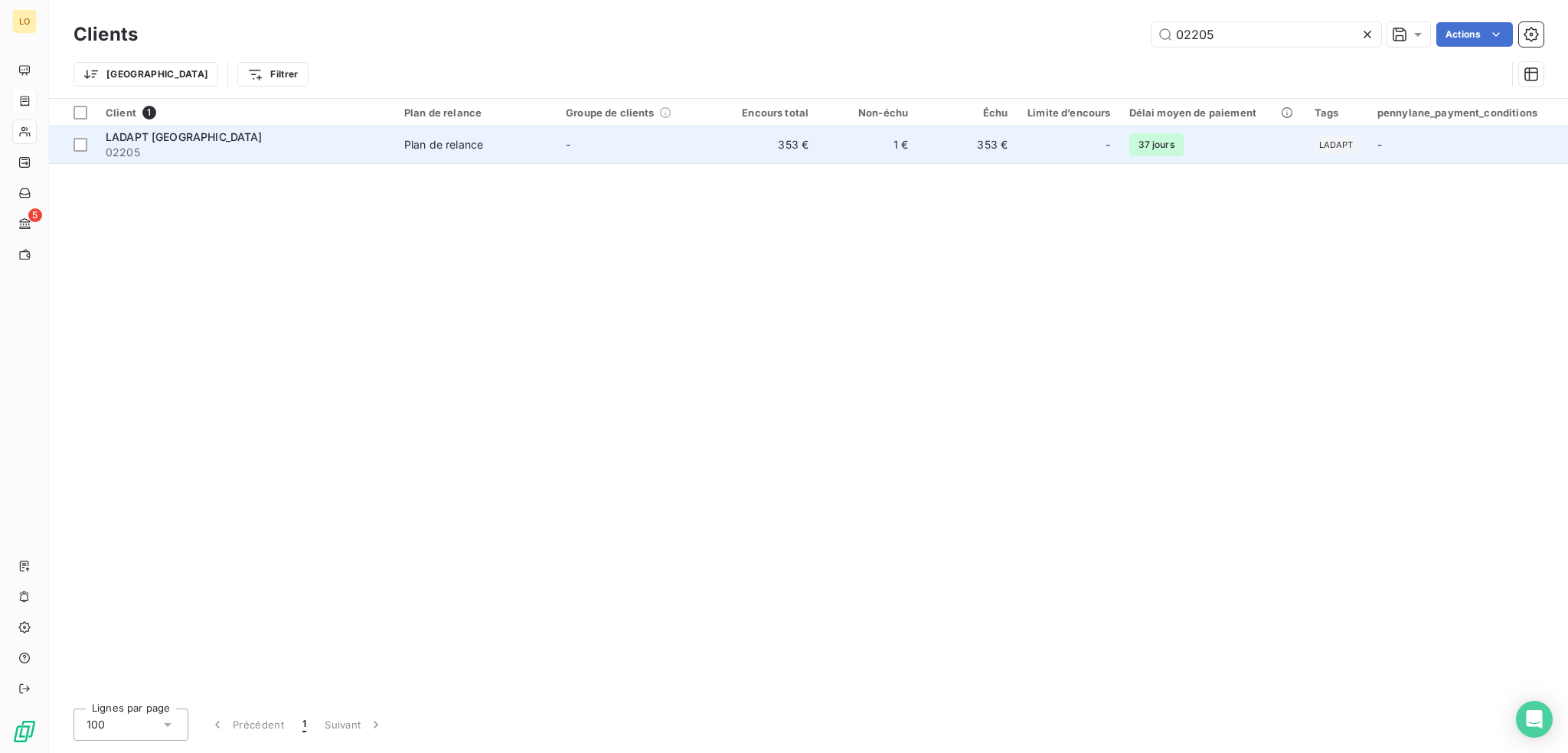
click at [301, 141] on div "LADAPT [GEOGRAPHIC_DATA]" at bounding box center [246, 137] width 281 height 16
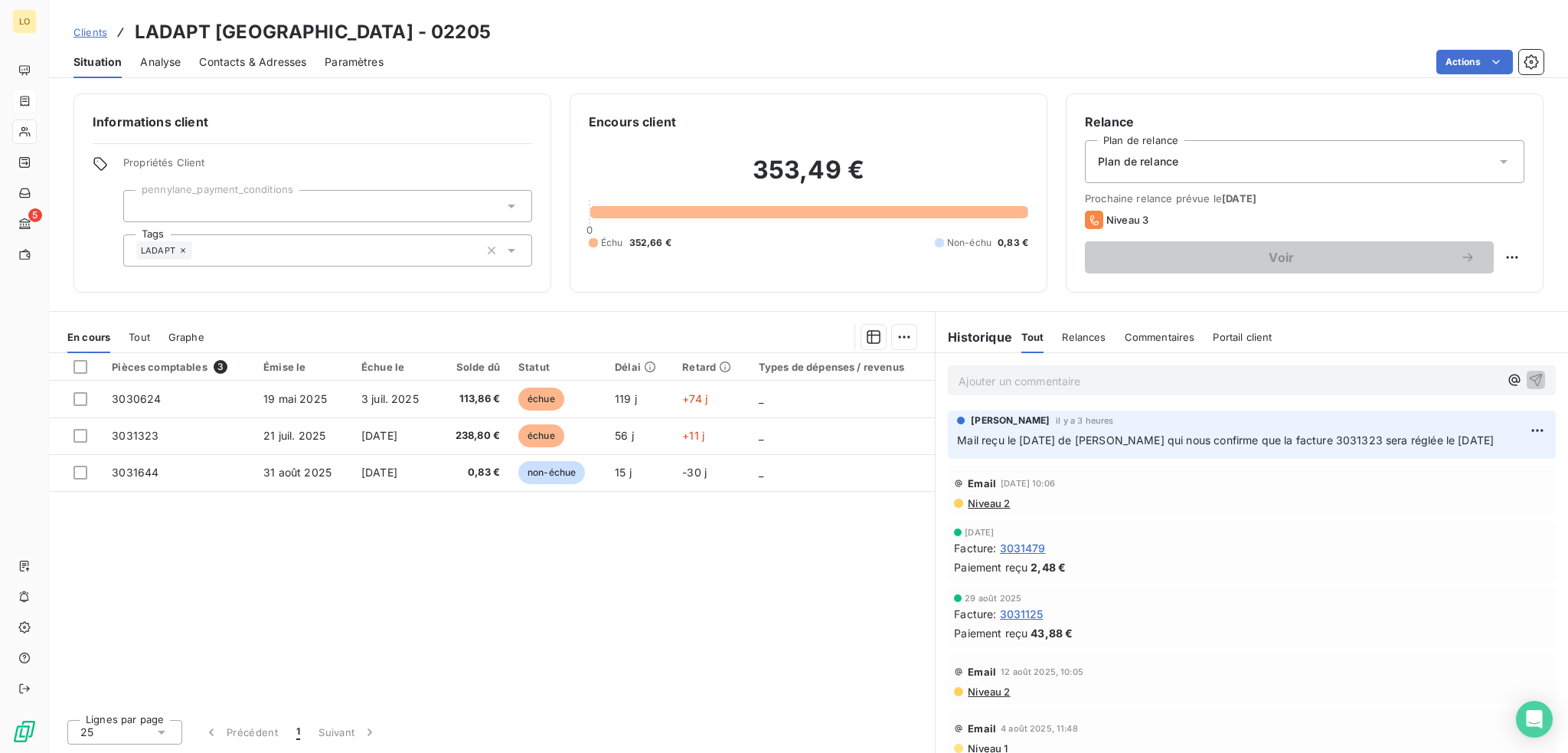
drag, startPoint x: 247, startPoint y: 66, endPoint x: 263, endPoint y: 65, distance: 16.0
click at [247, 65] on span "Contacts & Adresses" at bounding box center [253, 62] width 108 height 16
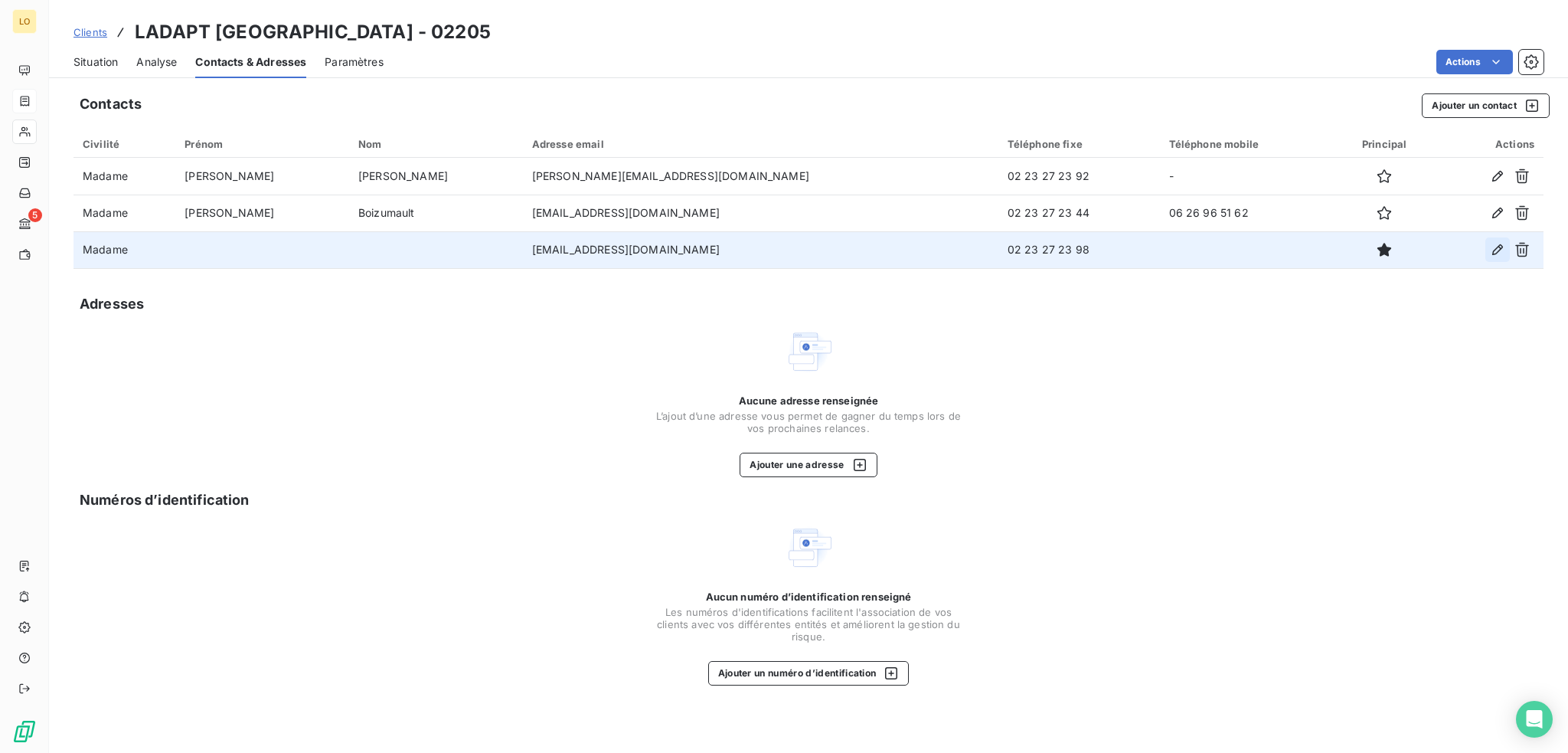
click at [1498, 247] on icon "button" at bounding box center [1498, 249] width 11 height 11
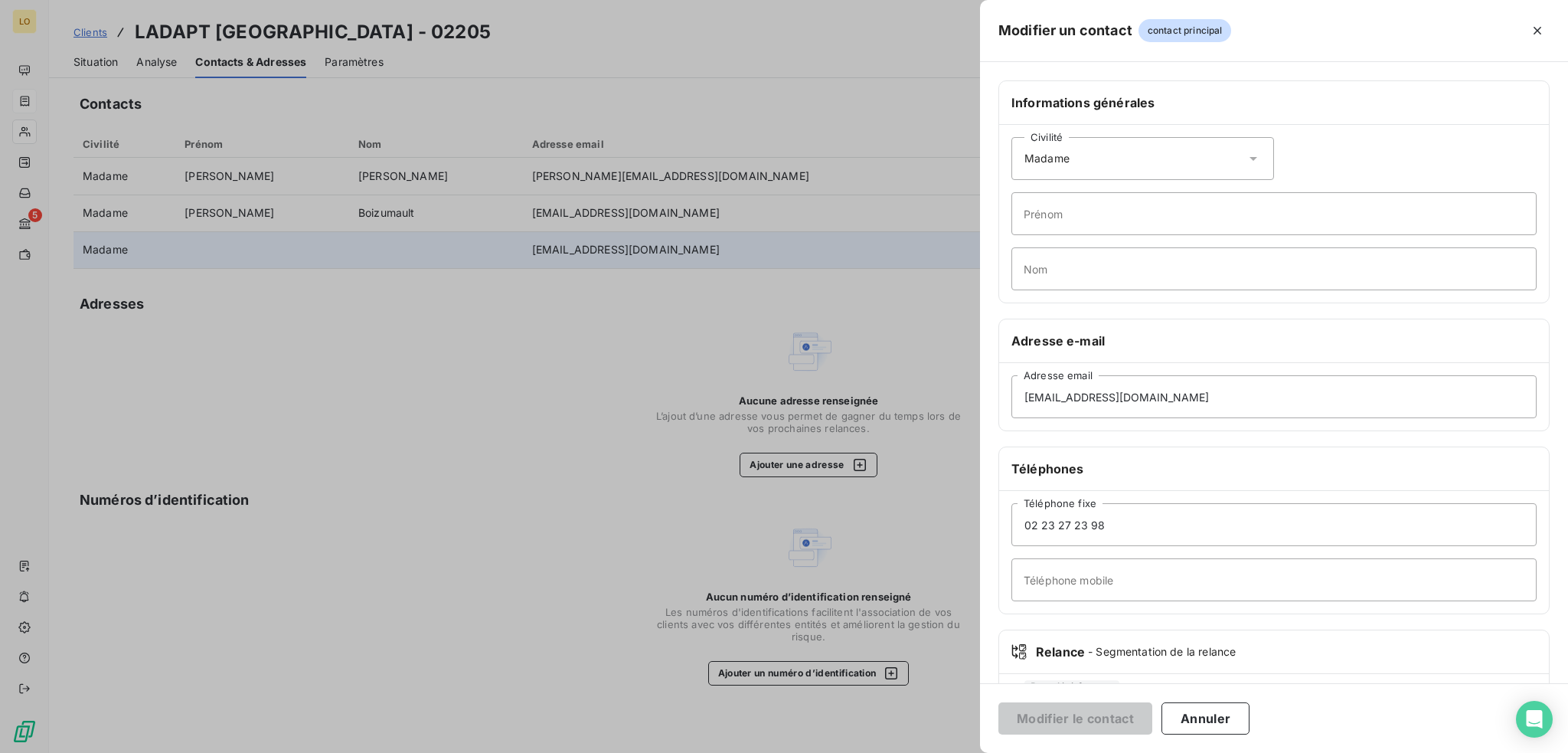
click at [1246, 152] on icon at bounding box center [1254, 159] width 16 height 16
click at [1029, 196] on input "radio" at bounding box center [1029, 197] width 16 height 16
click at [1350, 134] on div "Civilité Madame Prénom Nom" at bounding box center [1274, 213] width 549 height 178
click at [1250, 155] on icon at bounding box center [1254, 159] width 16 height 16
click at [1125, 266] on input "Nom" at bounding box center [1275, 268] width 526 height 42
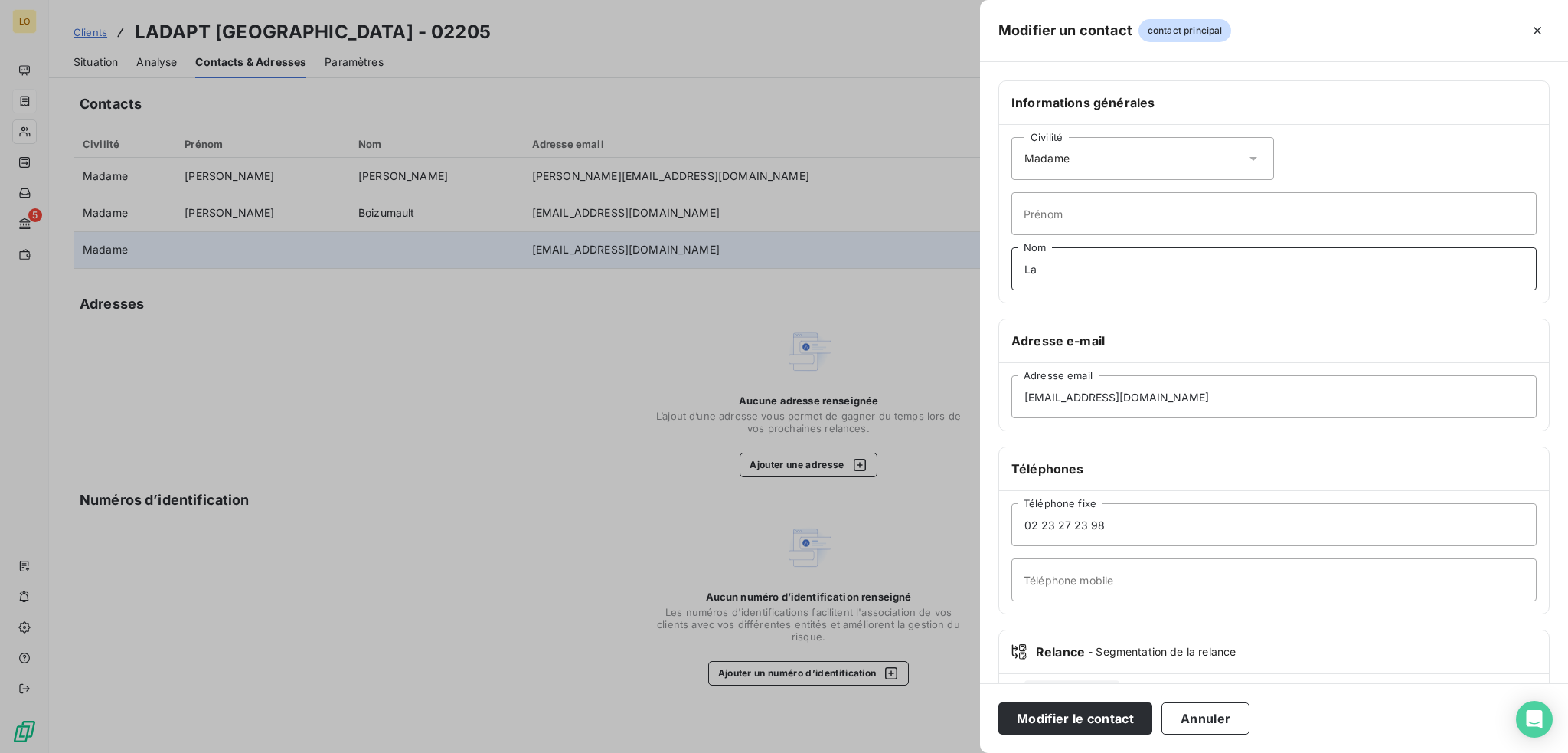
type input "L"
click at [1127, 214] on input "Prénom" at bounding box center [1275, 213] width 526 height 42
type input "Laetitia"
type input "[PERSON_NAME]"
click at [1053, 724] on button "Modifier le contact" at bounding box center [1076, 718] width 154 height 33
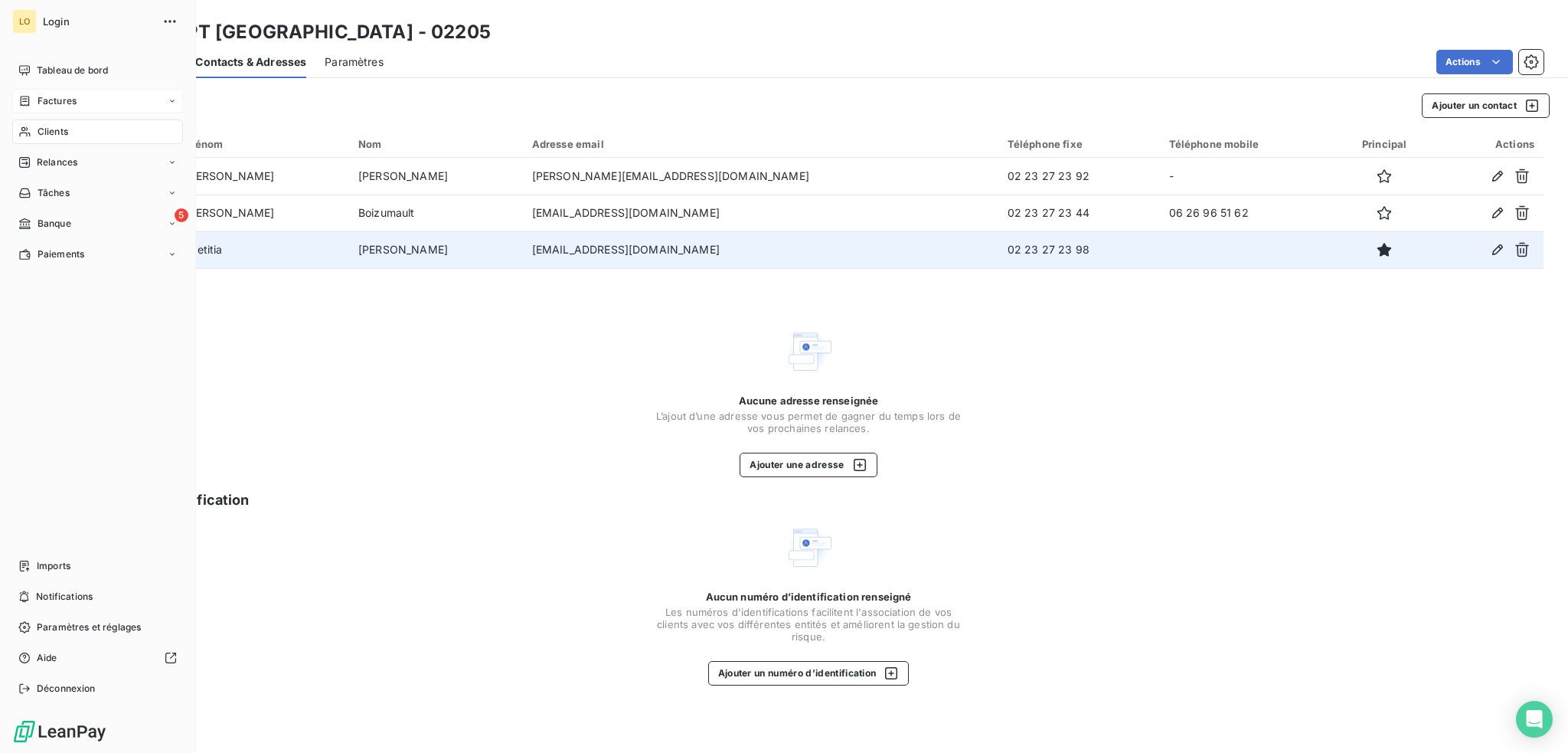
click at [62, 133] on span "Clients" at bounding box center [52, 131] width 31 height 14
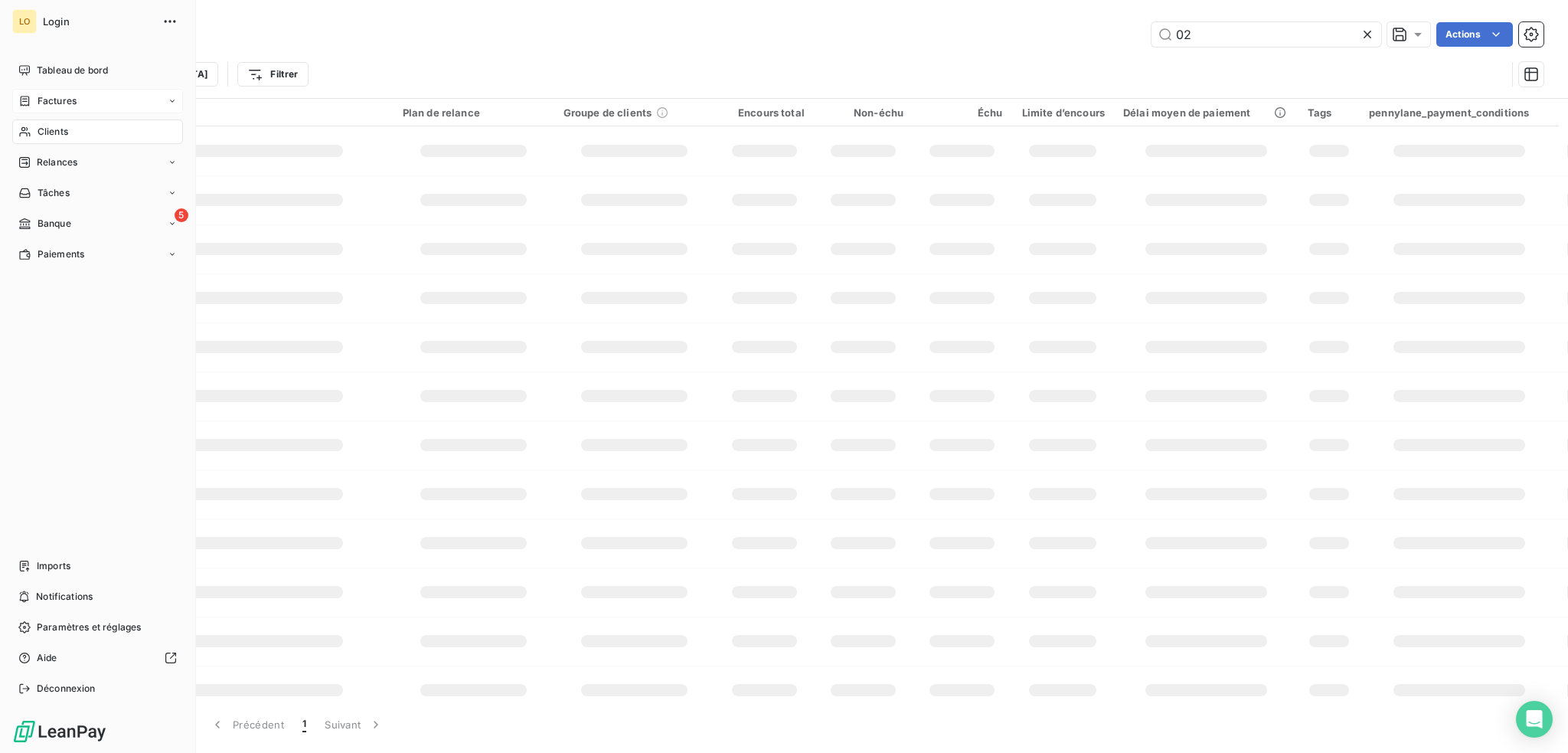
type input "0"
type input "maison"
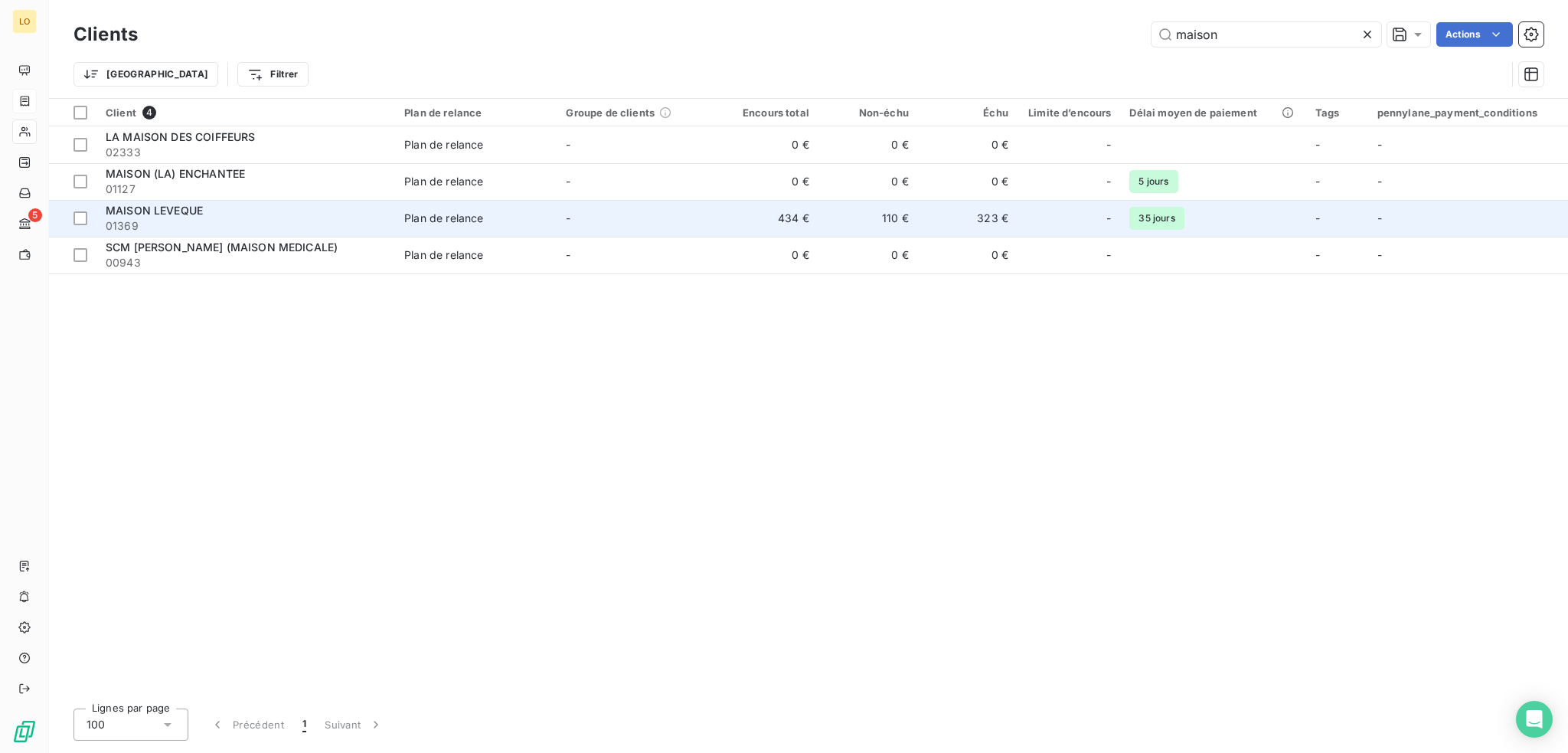
click at [223, 218] on span "01369" at bounding box center [246, 226] width 281 height 16
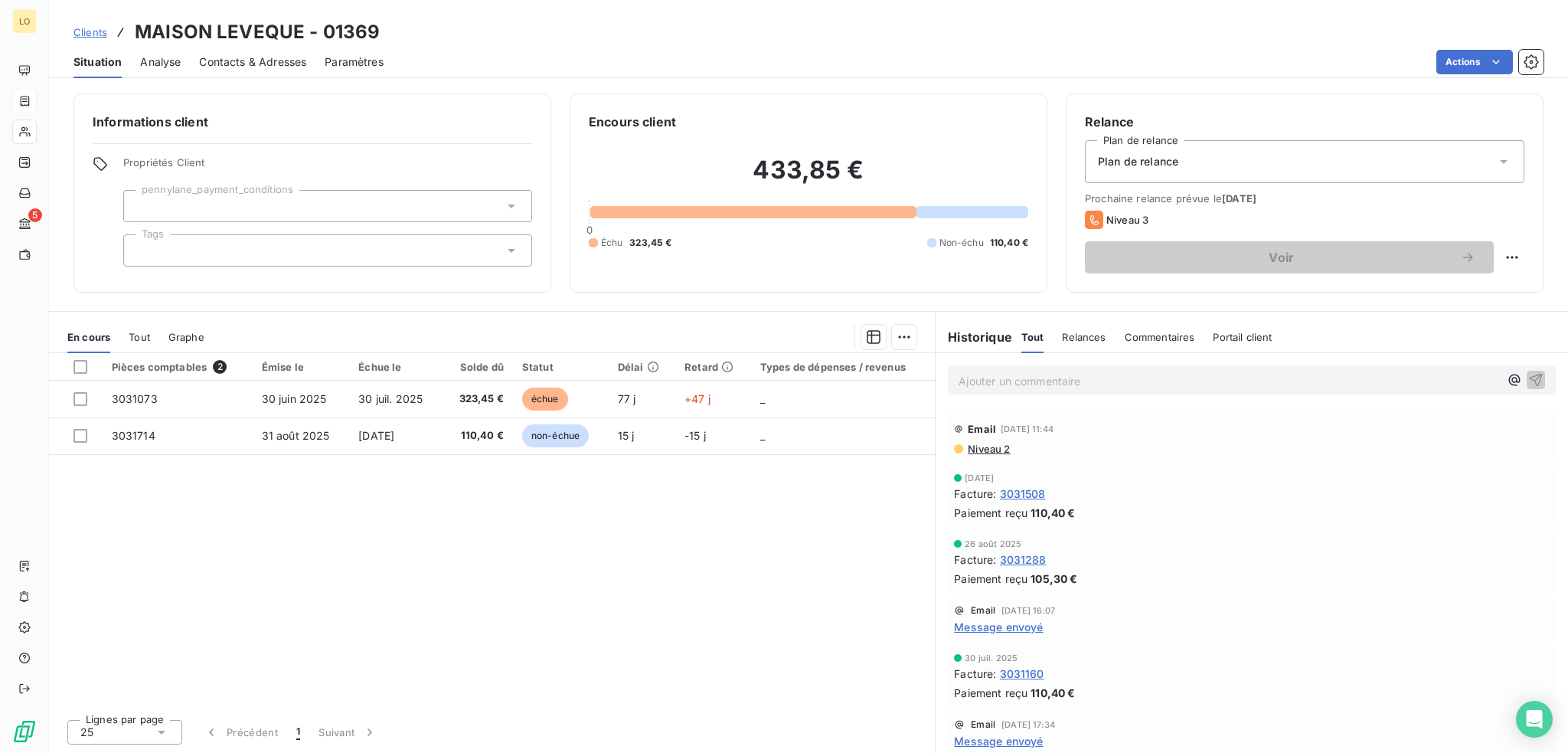
click at [989, 452] on span "Niveau 2" at bounding box center [988, 449] width 43 height 12
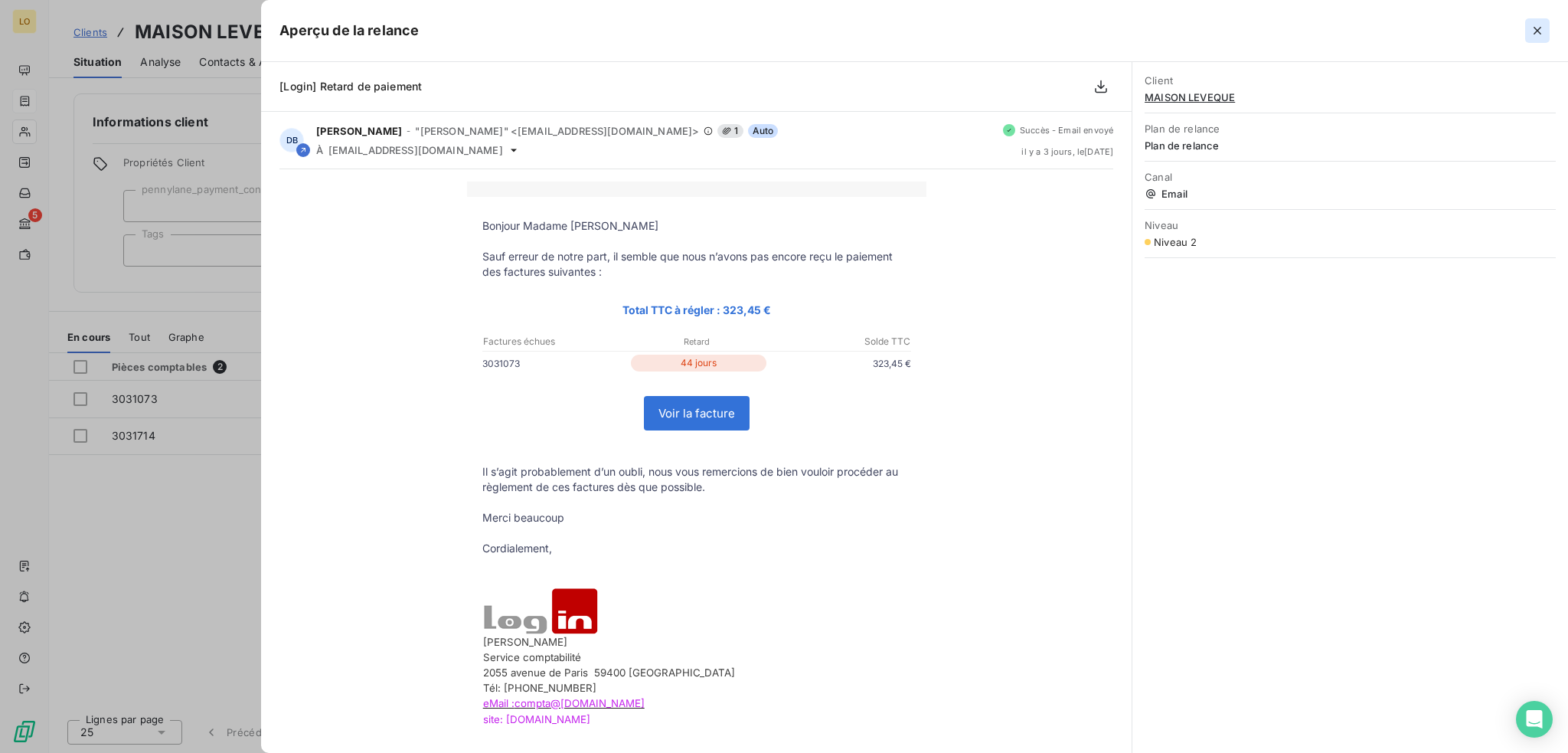
click at [1533, 31] on icon "button" at bounding box center [1537, 31] width 16 height 16
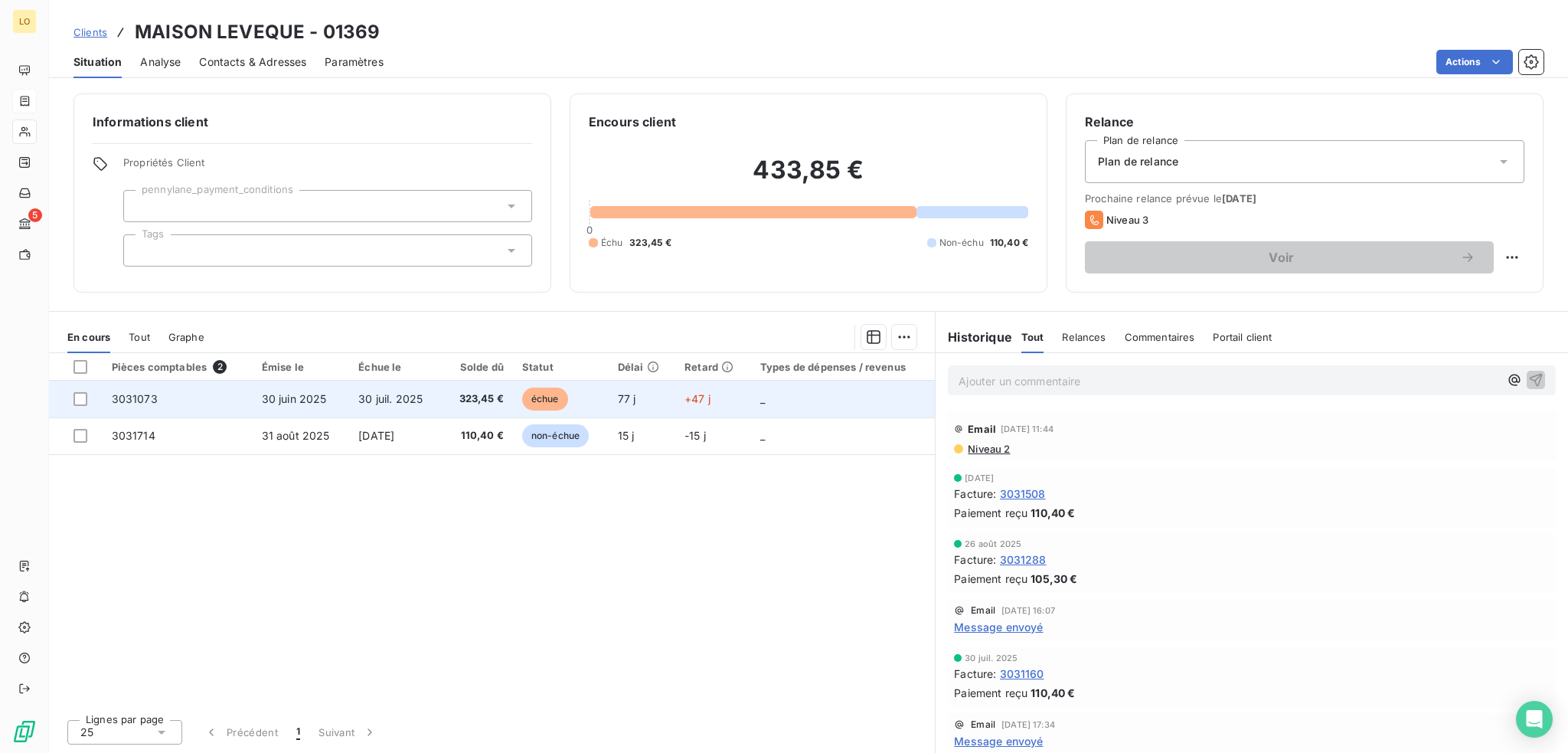
click at [542, 400] on span "échue" at bounding box center [545, 398] width 46 height 23
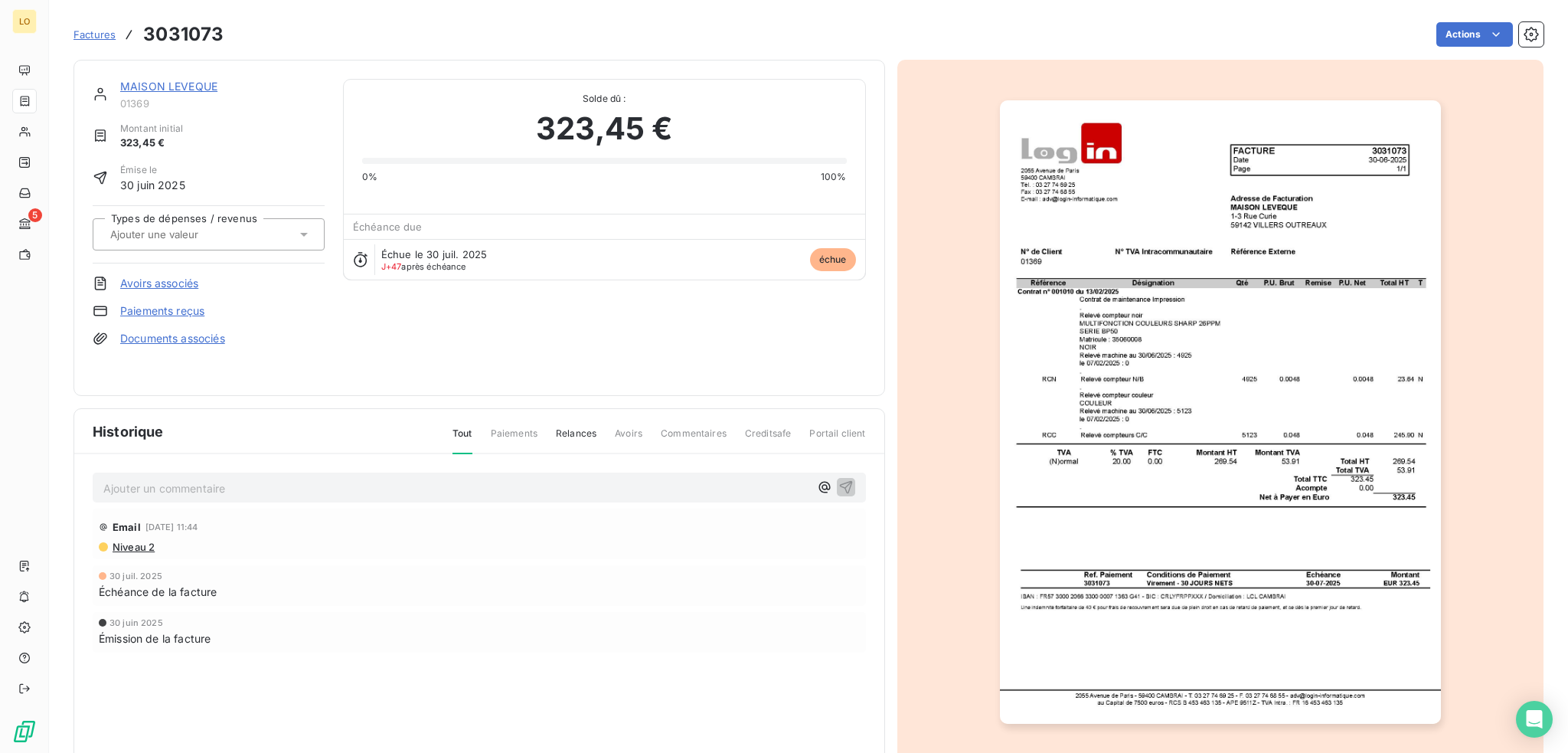
click at [186, 90] on link "MAISON LEVEQUE" at bounding box center [169, 86] width 97 height 13
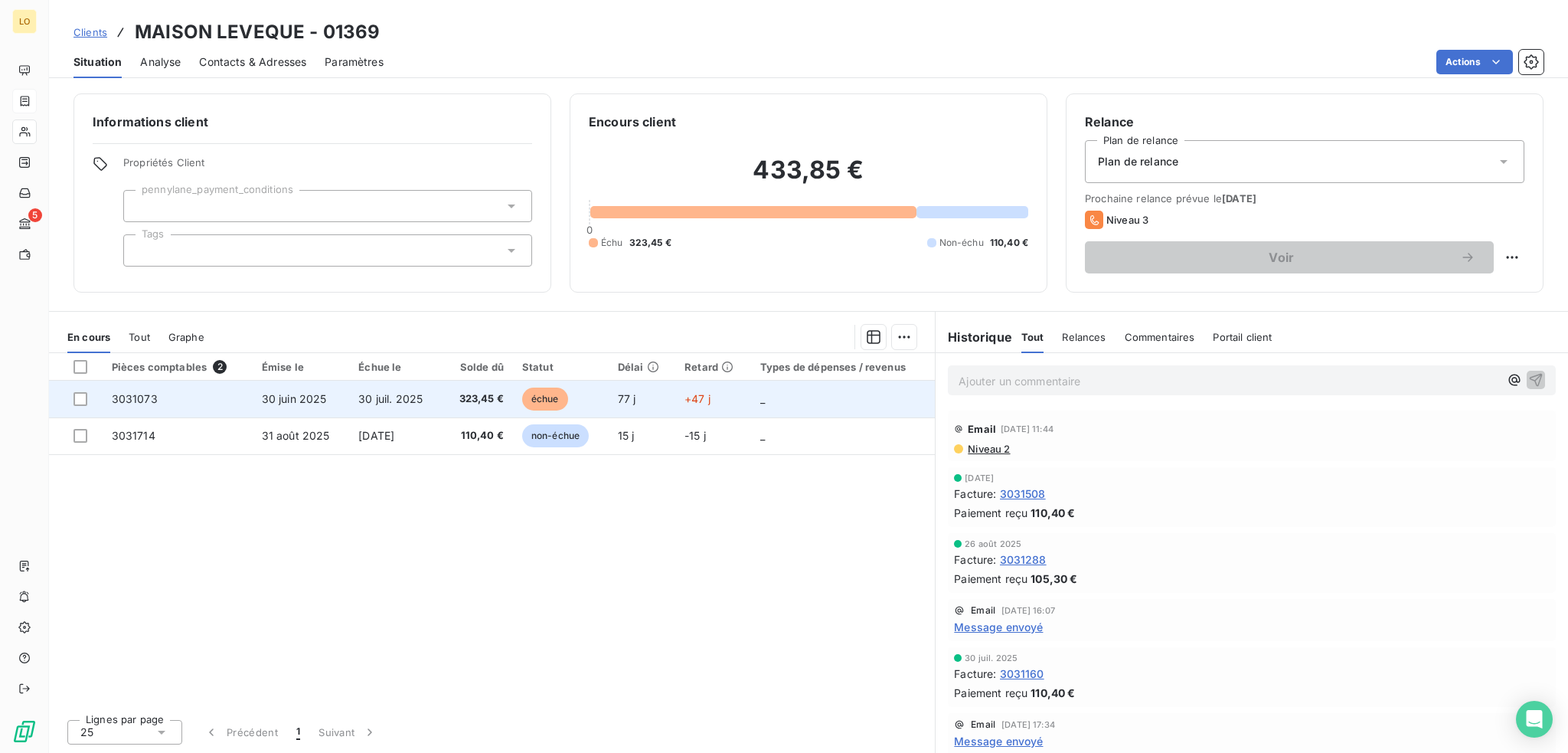
click at [548, 398] on span "échue" at bounding box center [545, 398] width 46 height 23
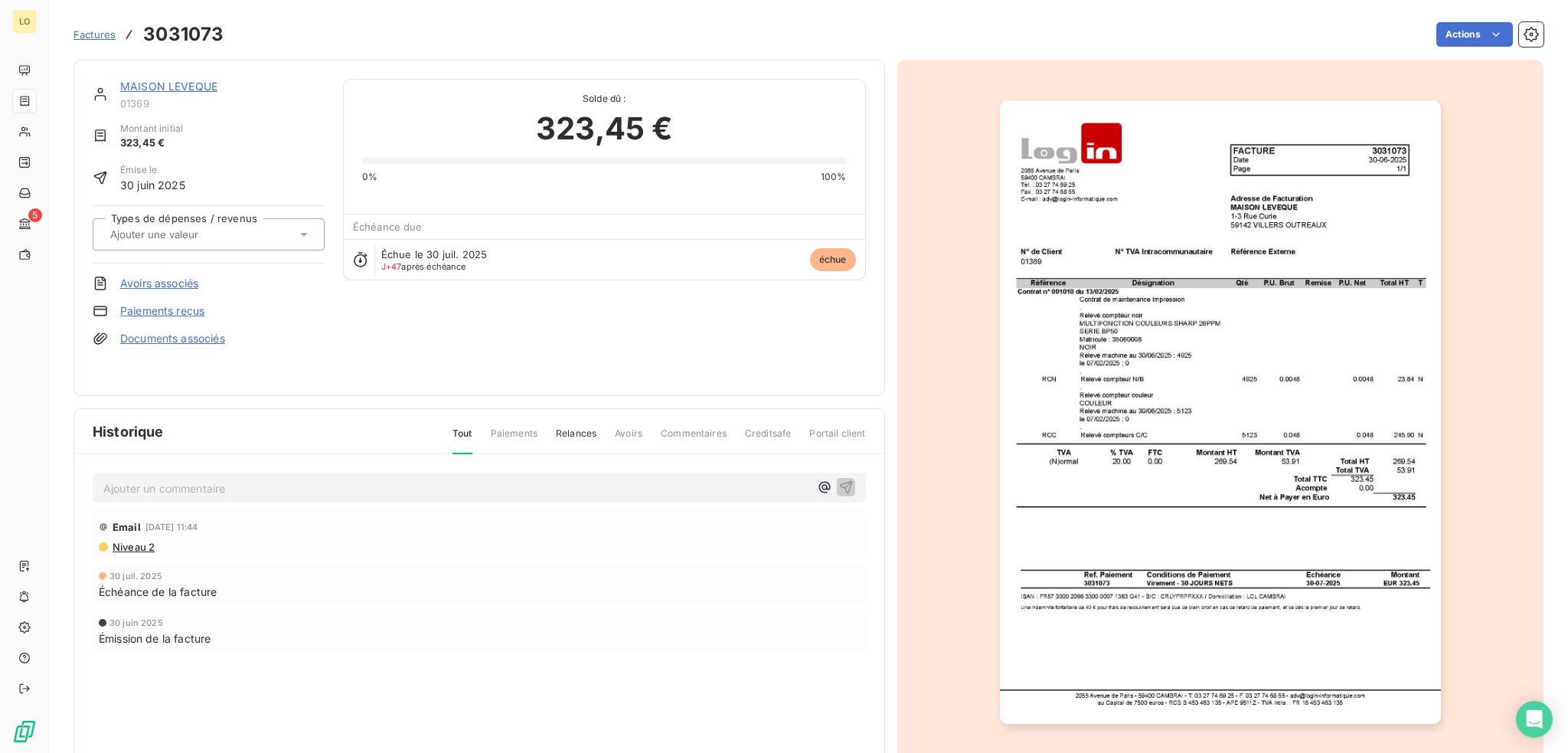
click at [196, 83] on link "MAISON LEVEQUE" at bounding box center [169, 86] width 97 height 13
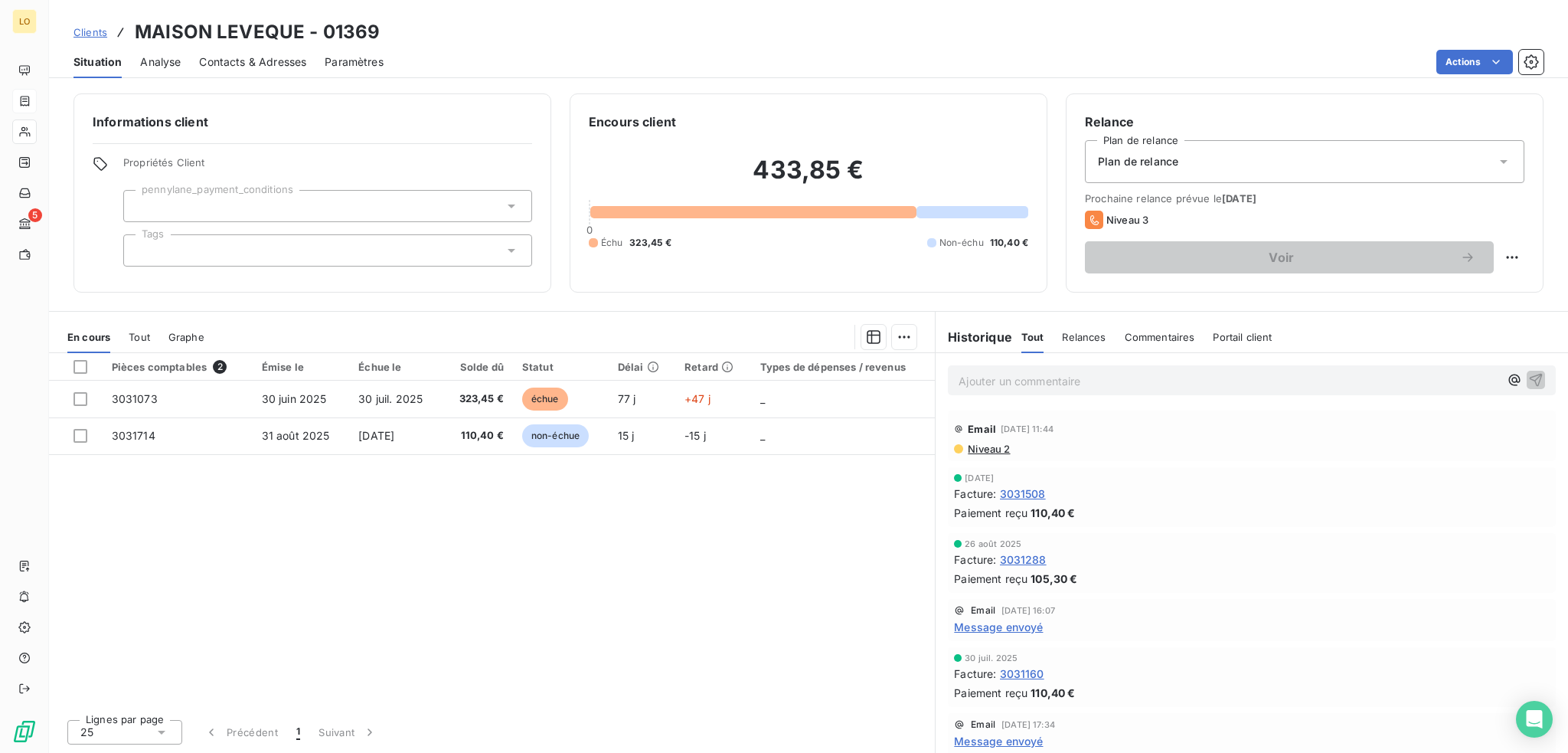
click at [1122, 379] on p "Ajouter un commentaire ﻿" at bounding box center [1228, 380] width 540 height 19
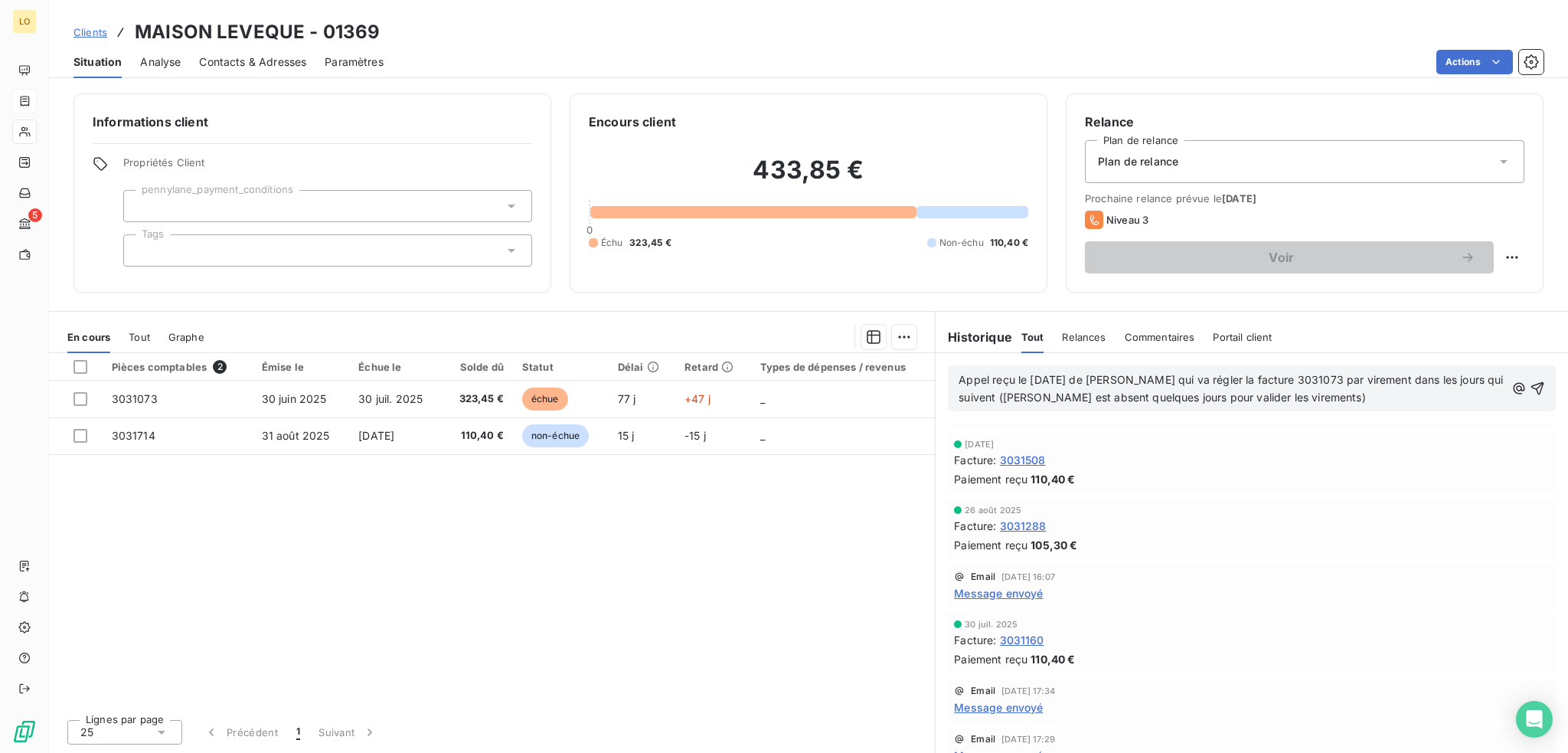
scroll to position [153, 0]
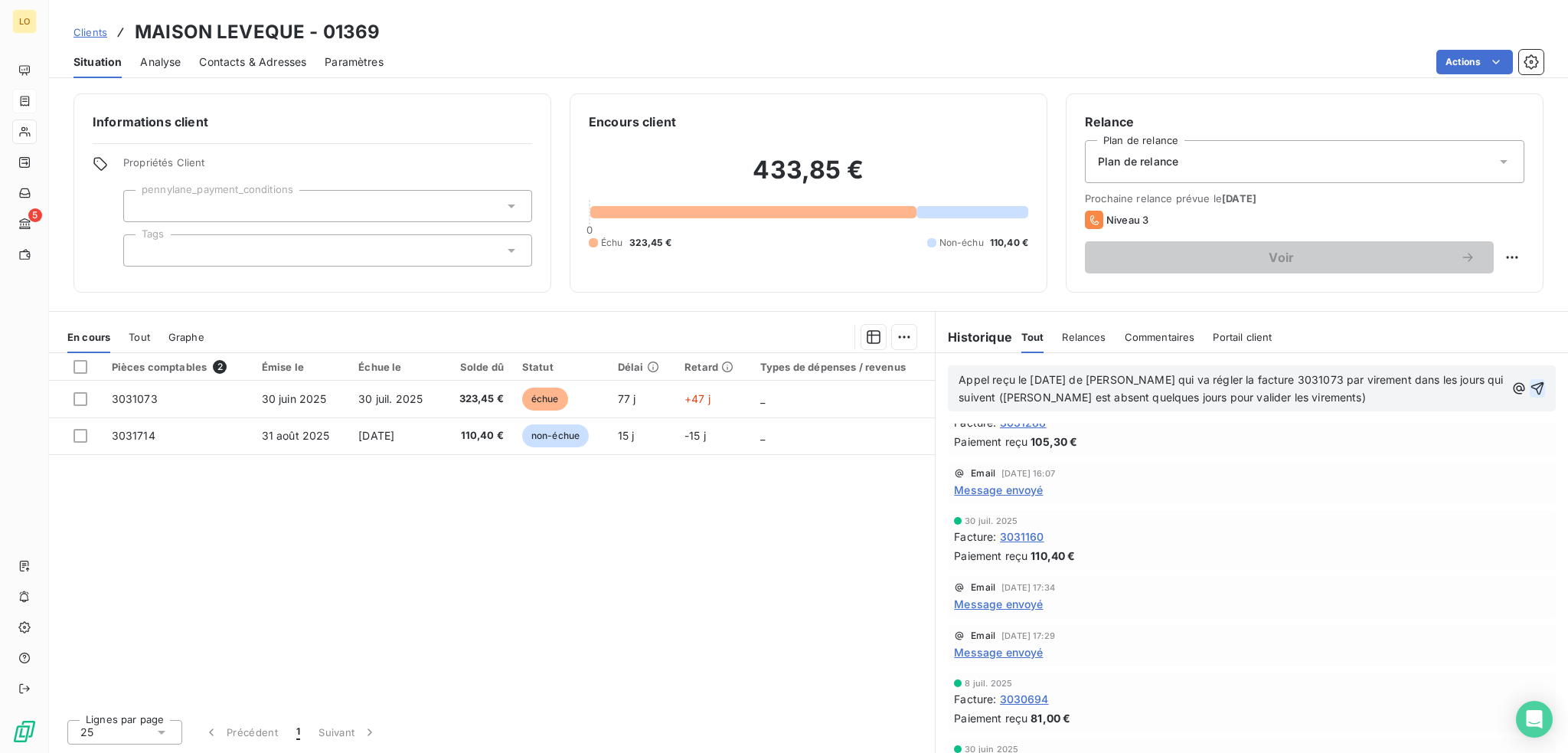
click at [1529, 382] on icon "button" at bounding box center [1537, 388] width 16 height 16
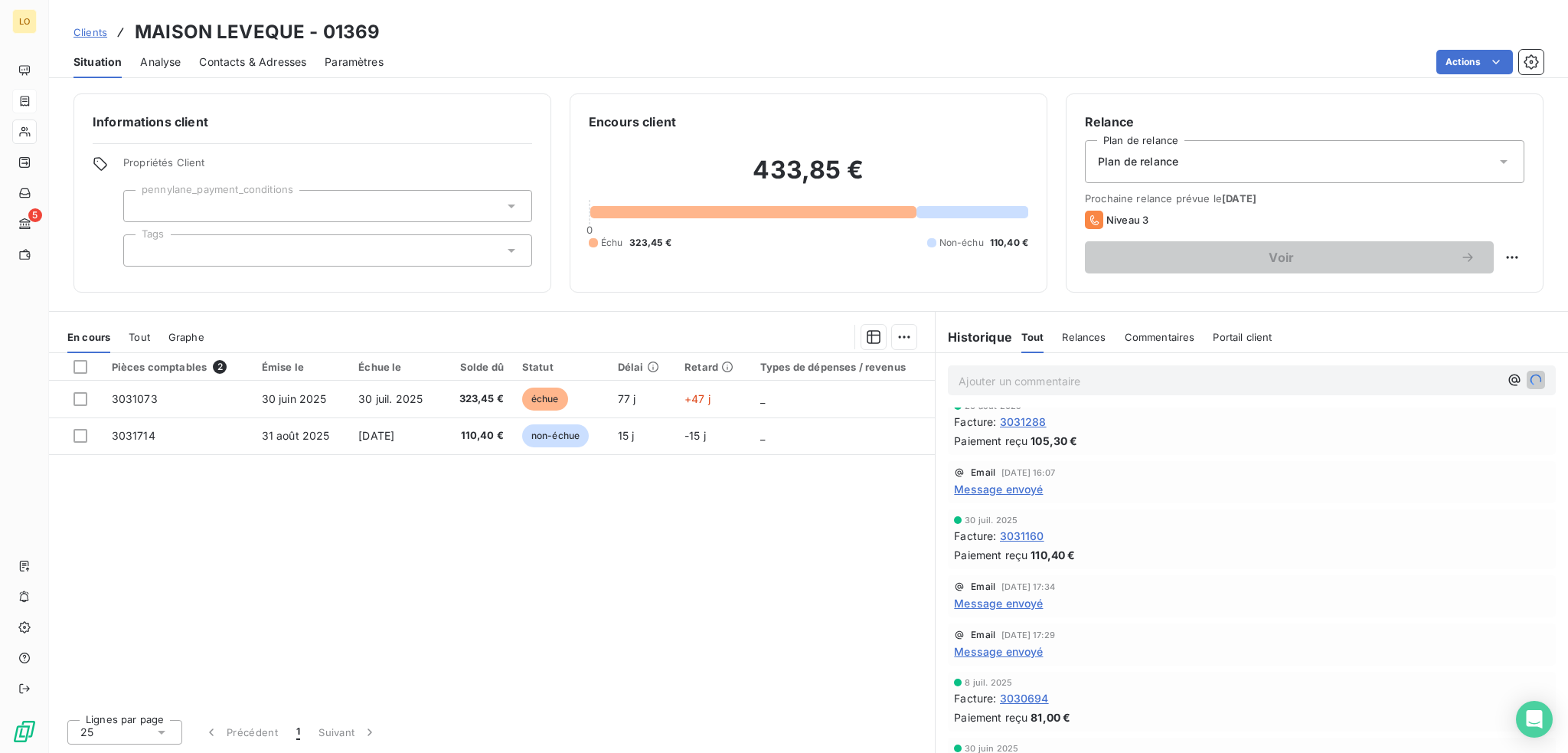
scroll to position [209, 0]
